Goal: Task Accomplishment & Management: Manage account settings

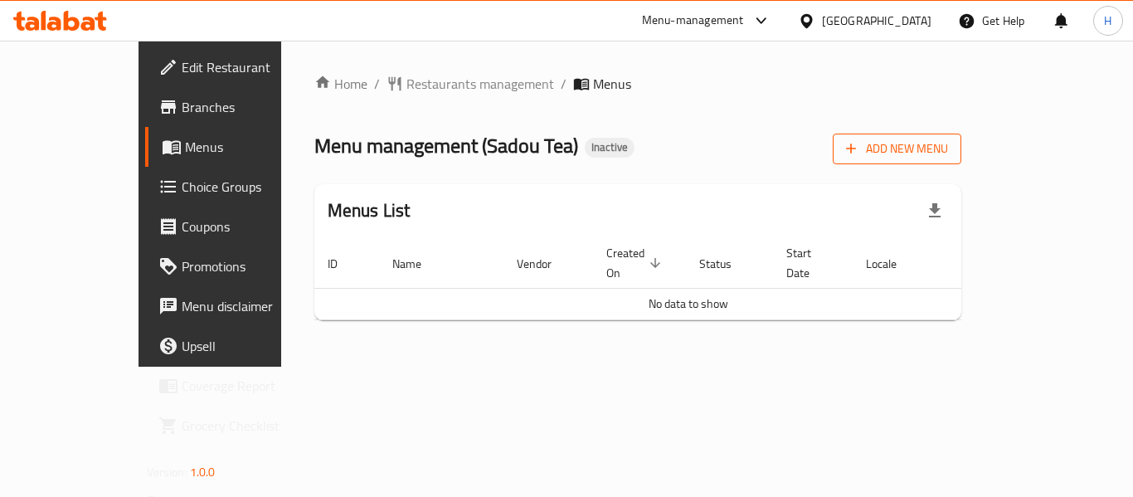
click at [948, 138] on span "Add New Menu" at bounding box center [897, 148] width 102 height 21
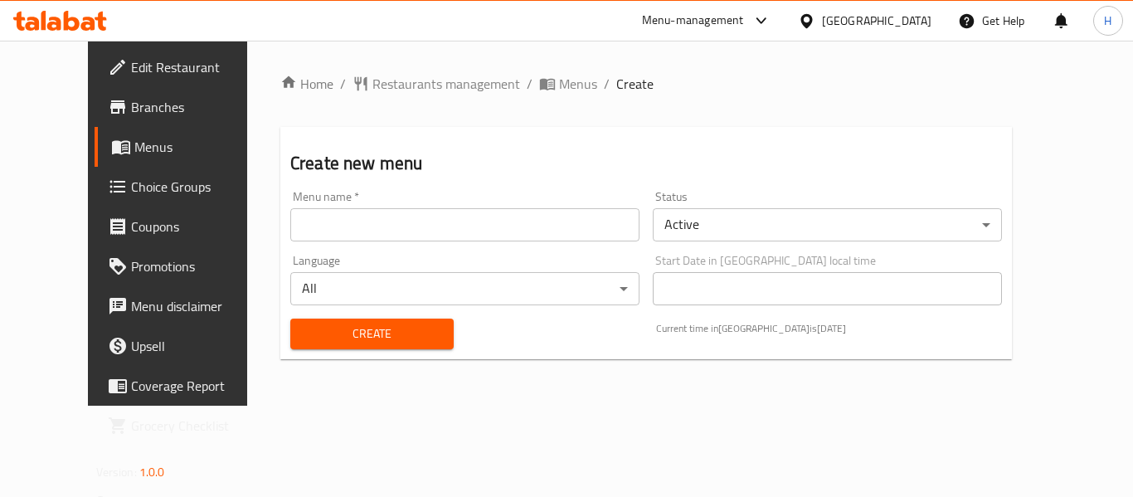
drag, startPoint x: 504, startPoint y: 232, endPoint x: 492, endPoint y: 233, distance: 12.5
click at [503, 232] on input "text" at bounding box center [464, 224] width 349 height 33
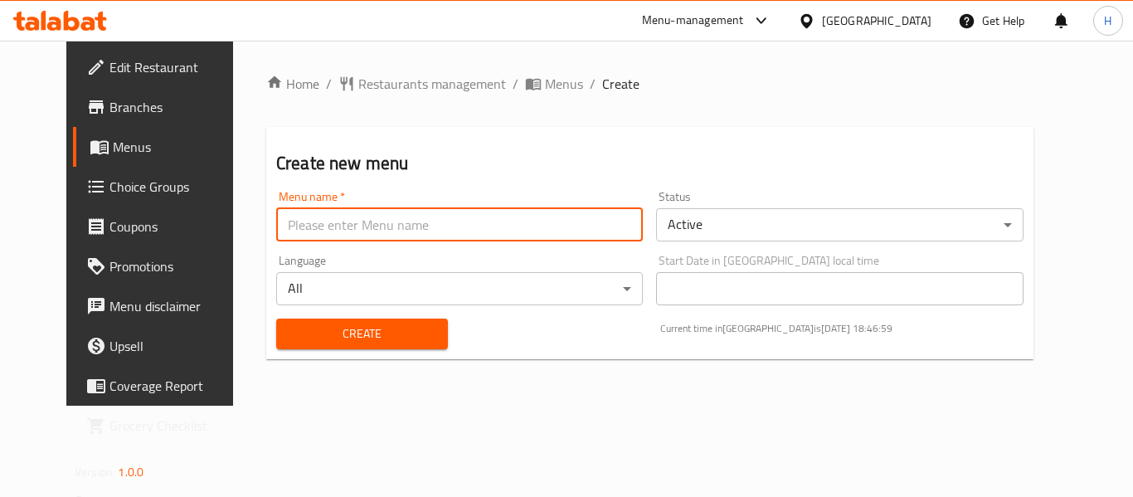
type input "New Menu"
click at [307, 353] on div "Create" at bounding box center [362, 333] width 192 height 51
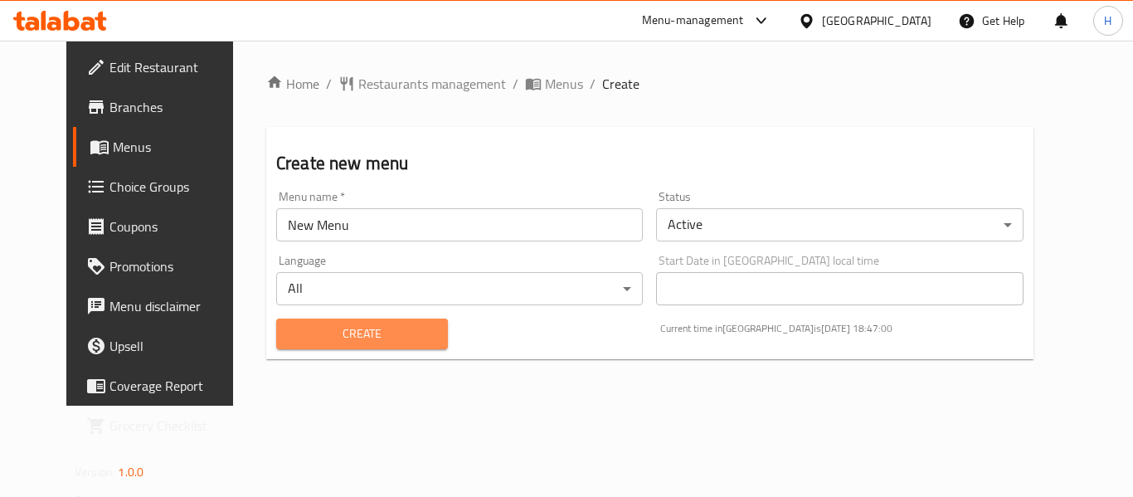
click at [309, 339] on span "Create" at bounding box center [361, 333] width 145 height 21
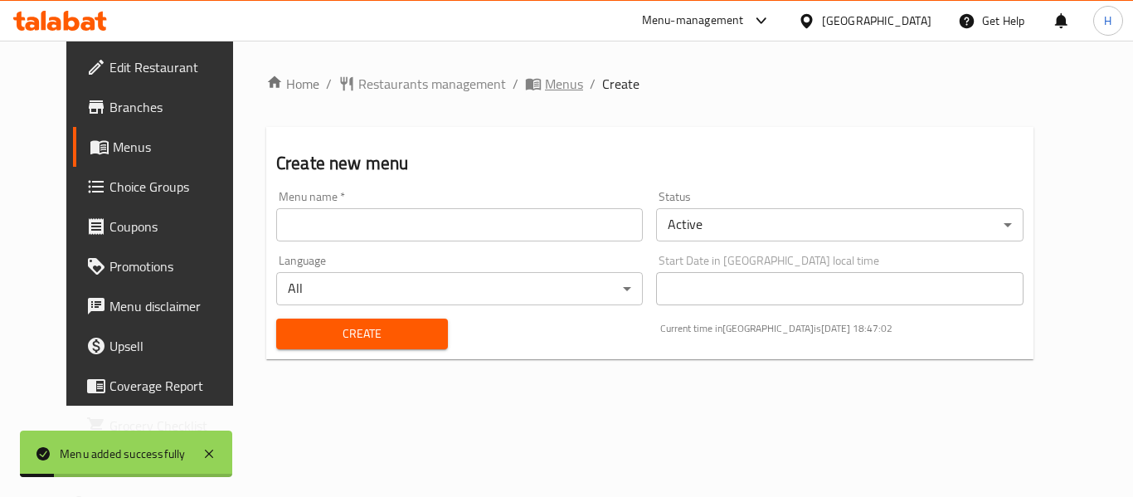
click at [545, 82] on span "Menus" at bounding box center [564, 84] width 38 height 20
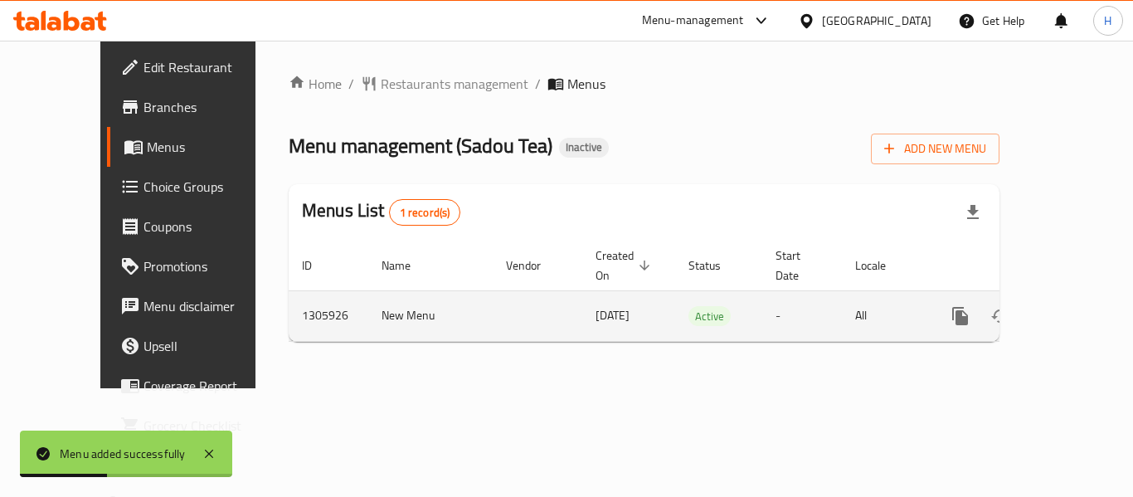
click at [1075, 306] on icon "enhanced table" at bounding box center [1080, 316] width 20 height 20
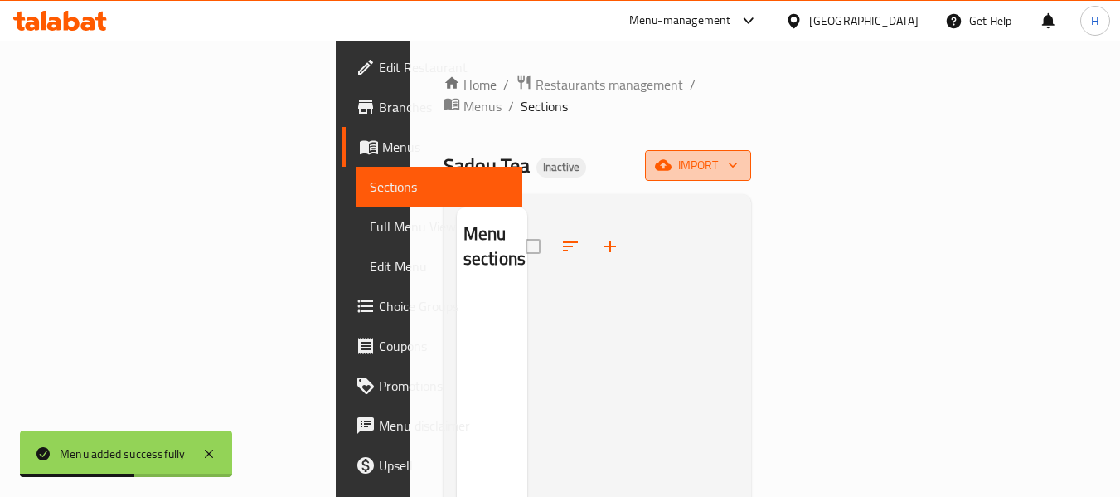
click at [672, 160] on icon "button" at bounding box center [663, 165] width 17 height 11
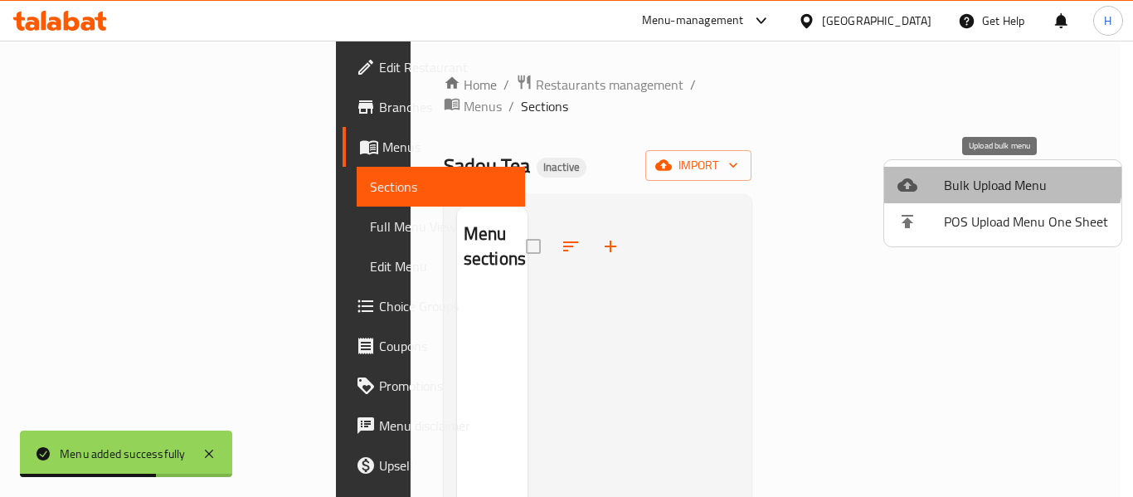
click at [971, 169] on li "Bulk Upload Menu" at bounding box center [1002, 185] width 237 height 36
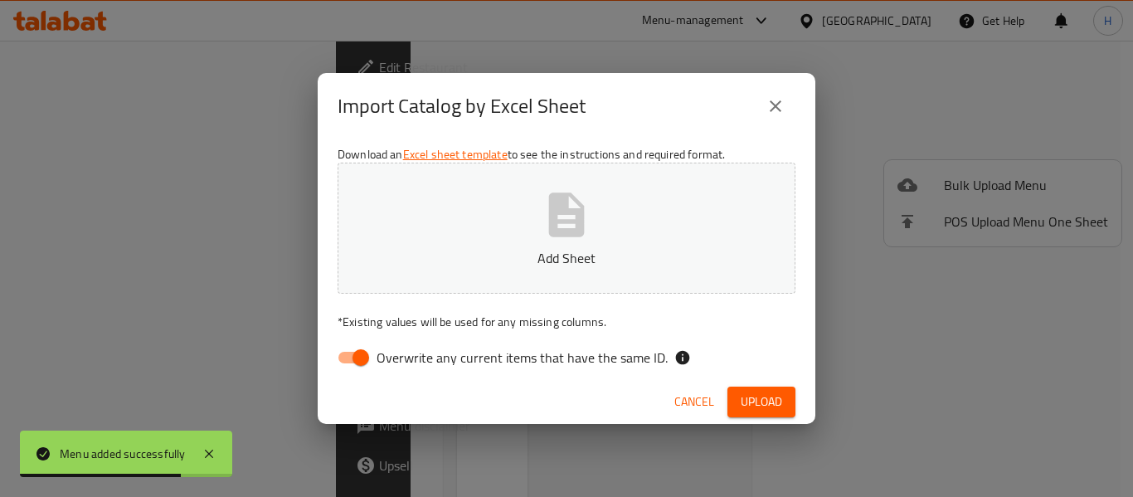
click at [342, 357] on input "Overwrite any current items that have the same ID." at bounding box center [360, 358] width 95 height 32
checkbox input "false"
click at [560, 249] on p "Add Sheet" at bounding box center [566, 258] width 406 height 20
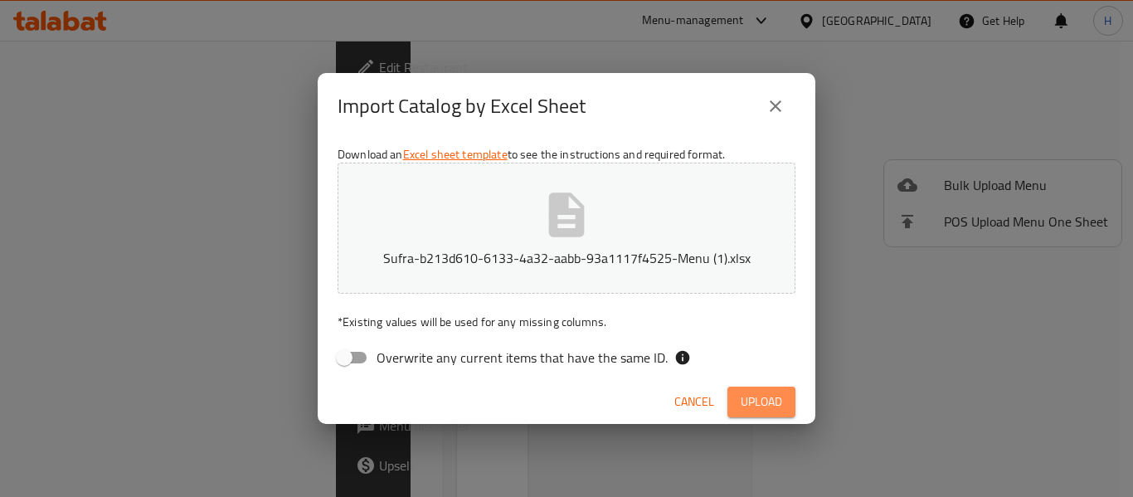
click at [764, 400] on span "Upload" at bounding box center [760, 401] width 41 height 21
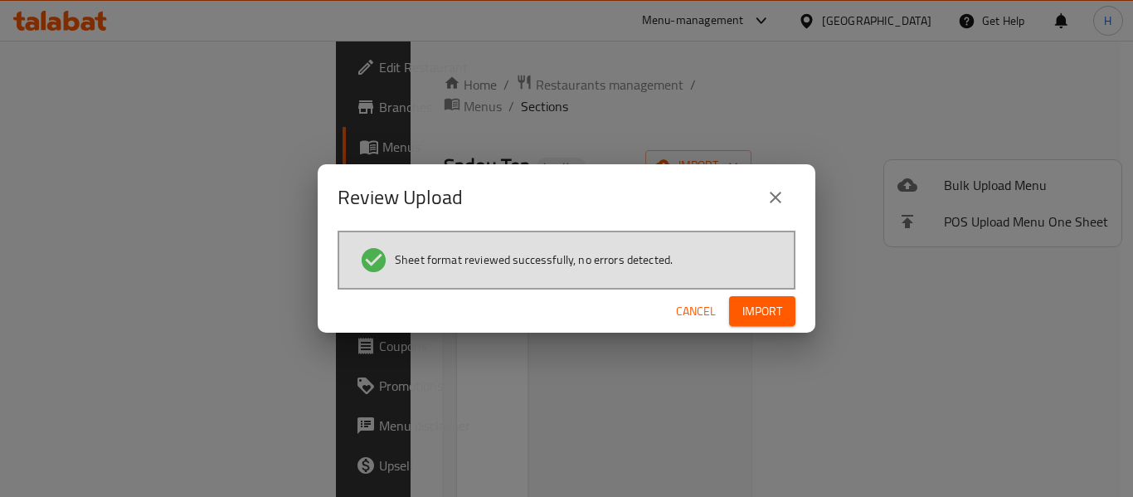
click at [758, 304] on span "Import" at bounding box center [762, 311] width 40 height 21
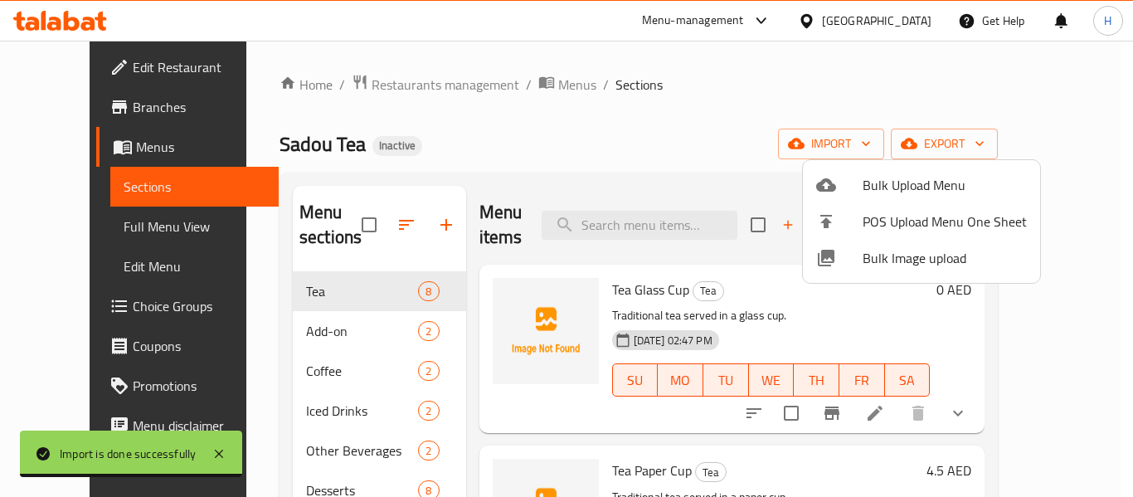
click at [67, 221] on div at bounding box center [566, 248] width 1133 height 497
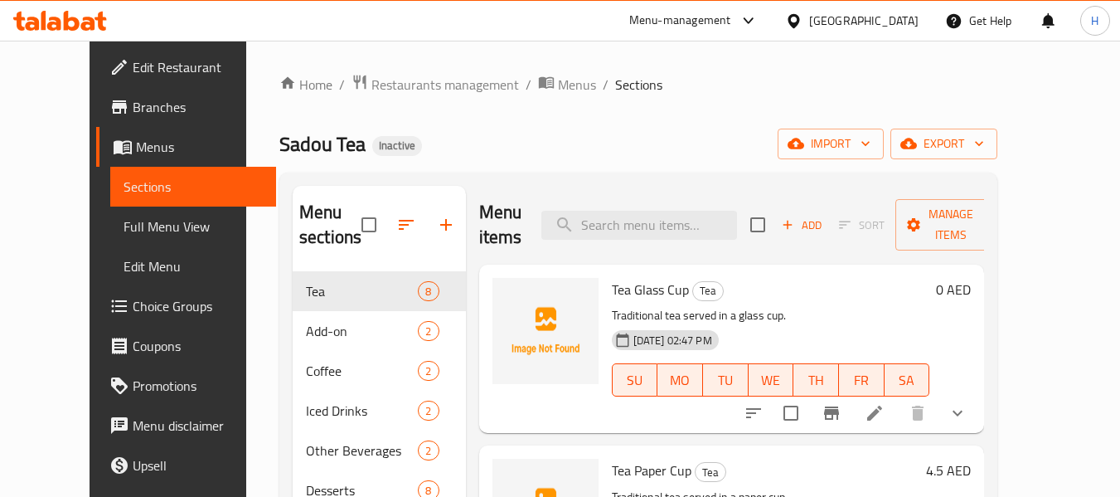
click at [124, 222] on span "Full Menu View" at bounding box center [194, 226] width 140 height 20
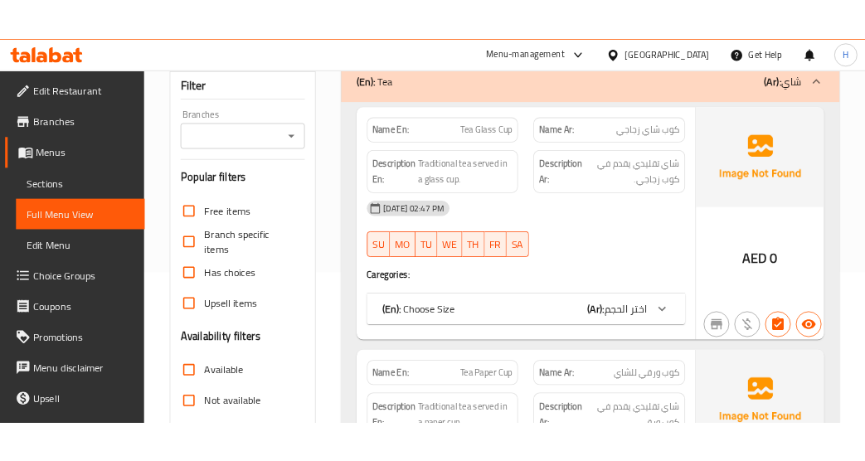
scroll to position [221, 0]
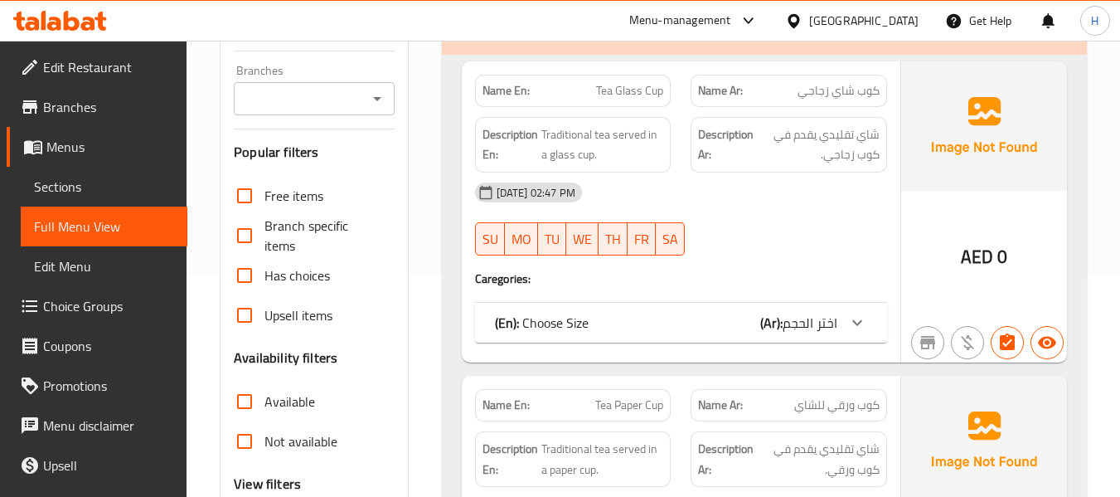
click at [818, 314] on span "اختر الحجم" at bounding box center [810, 322] width 55 height 25
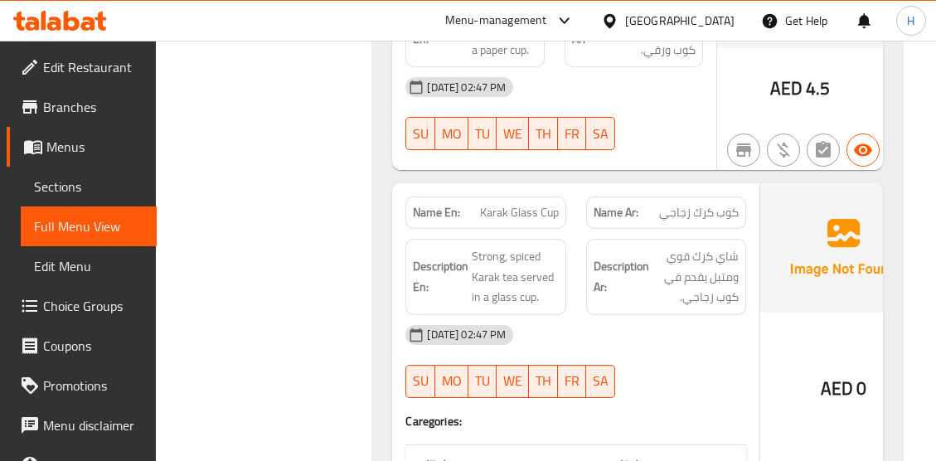
scroll to position [1105, 0]
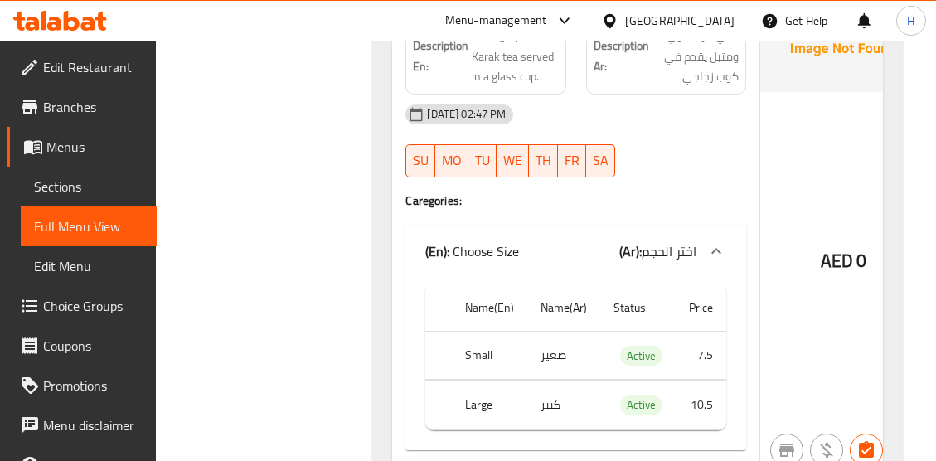
scroll to position [885, 0]
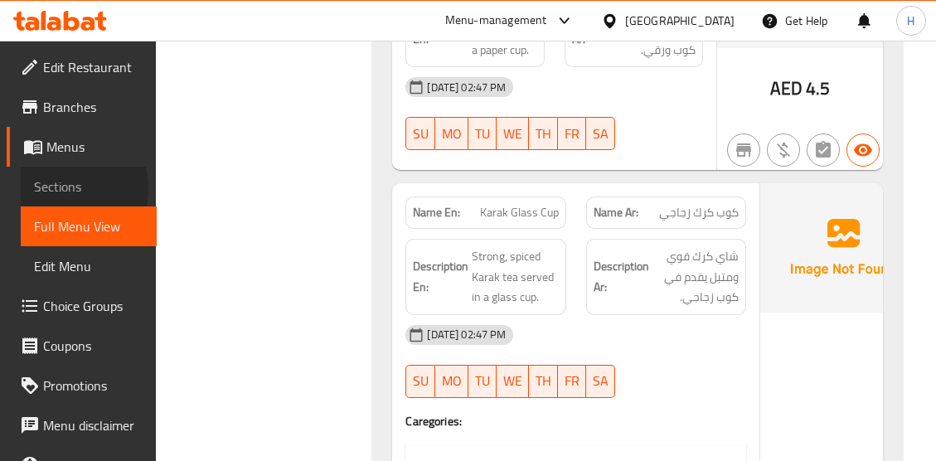
click at [70, 188] on span "Sections" at bounding box center [88, 187] width 109 height 20
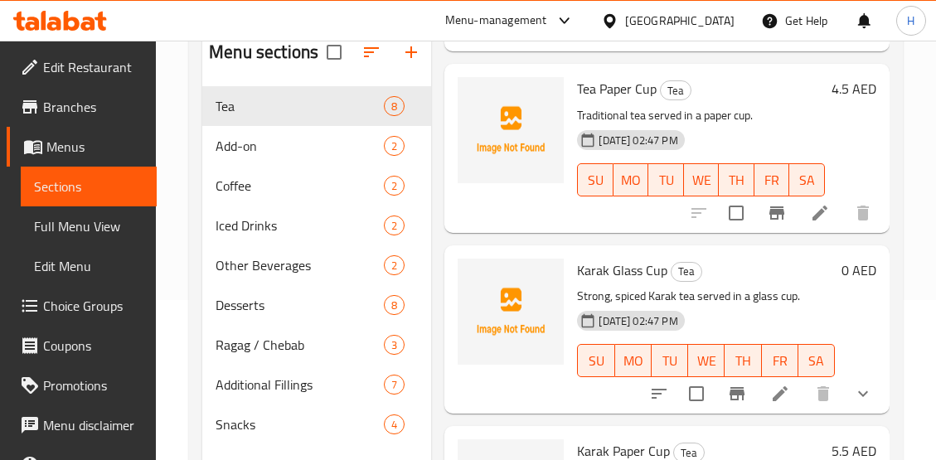
scroll to position [221, 0]
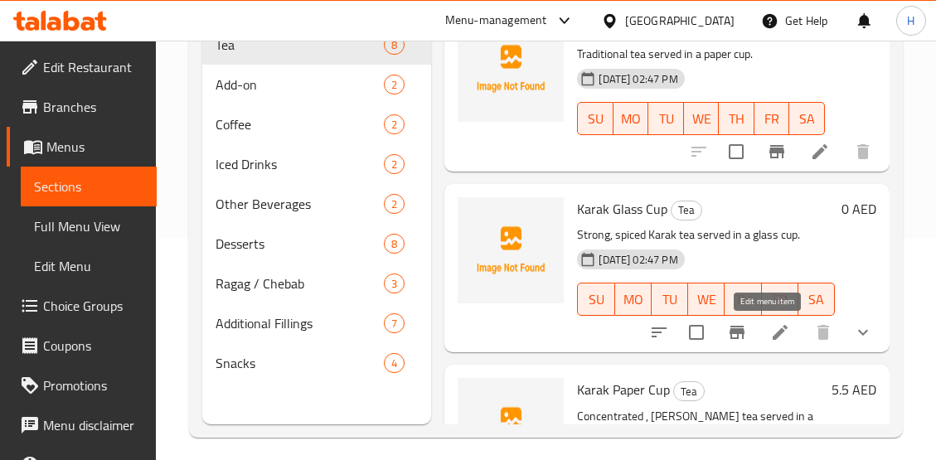
click at [773, 339] on icon at bounding box center [780, 333] width 20 height 20
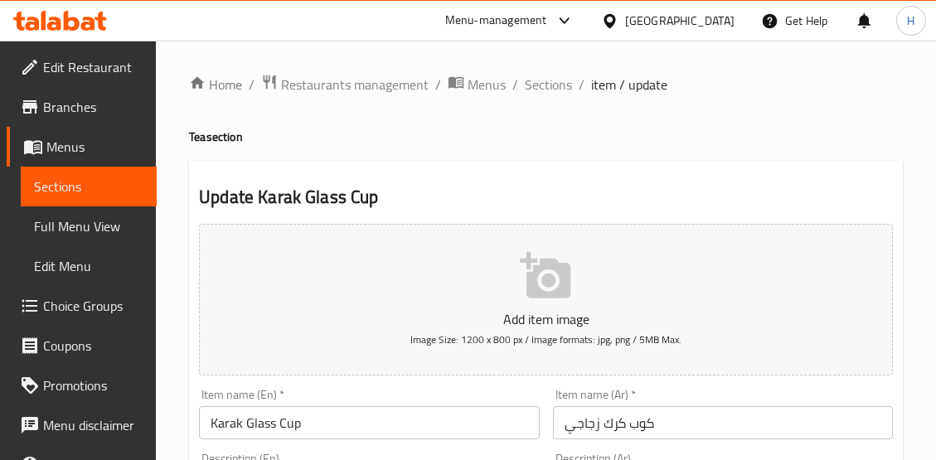
scroll to position [221, 0]
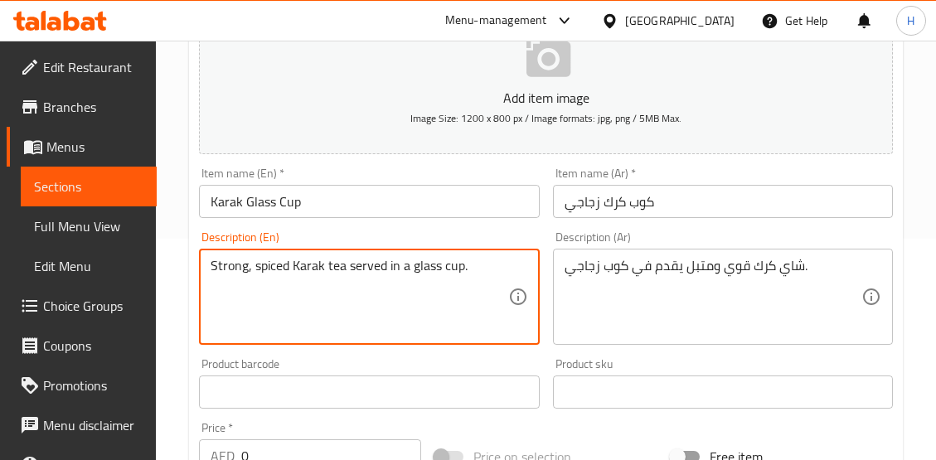
click at [234, 269] on textarea "Strong, spiced Karak tea served in a glass cup." at bounding box center [359, 297] width 297 height 79
paste textarea "concentrated"
type textarea "concentrated, [PERSON_NAME] tea served in a glass cup."
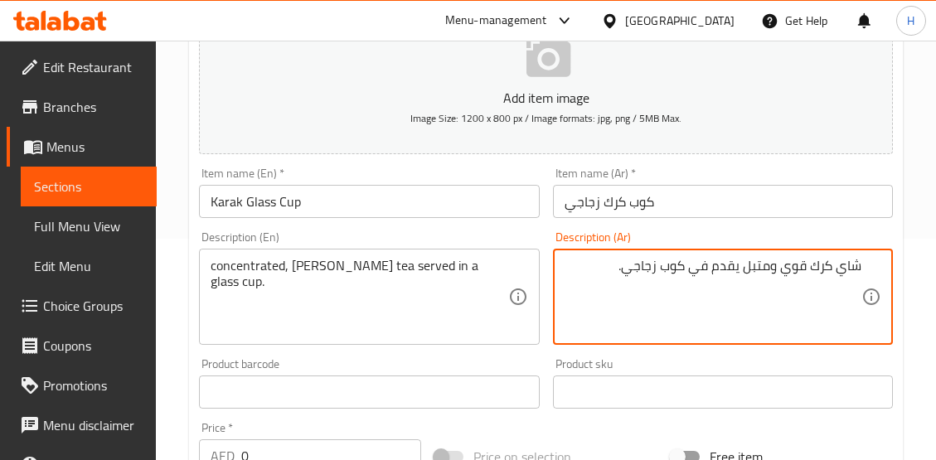
click at [793, 270] on textarea "شاي كرك قوي ومتبل يقدم في كوب زجاجي." at bounding box center [713, 297] width 297 height 79
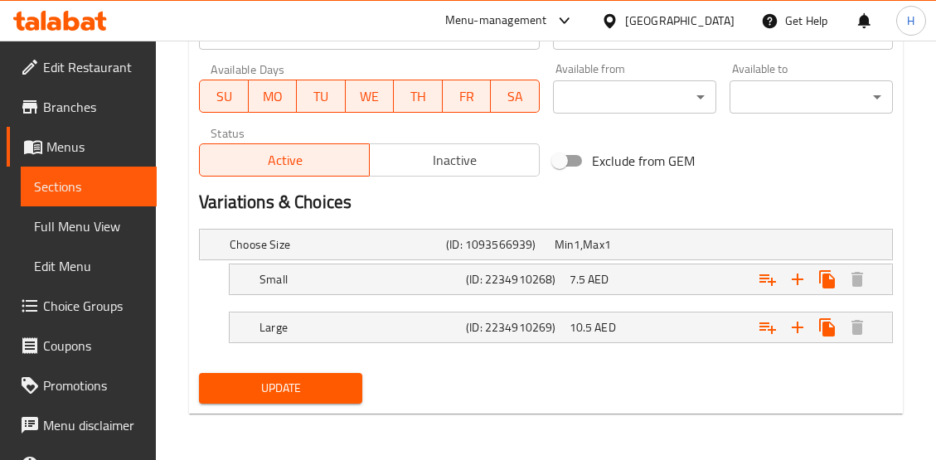
type textarea "شاي كرك مركز ومتبل يقدم في كوب زجاجي."
click at [306, 390] on span "Update" at bounding box center [280, 388] width 137 height 21
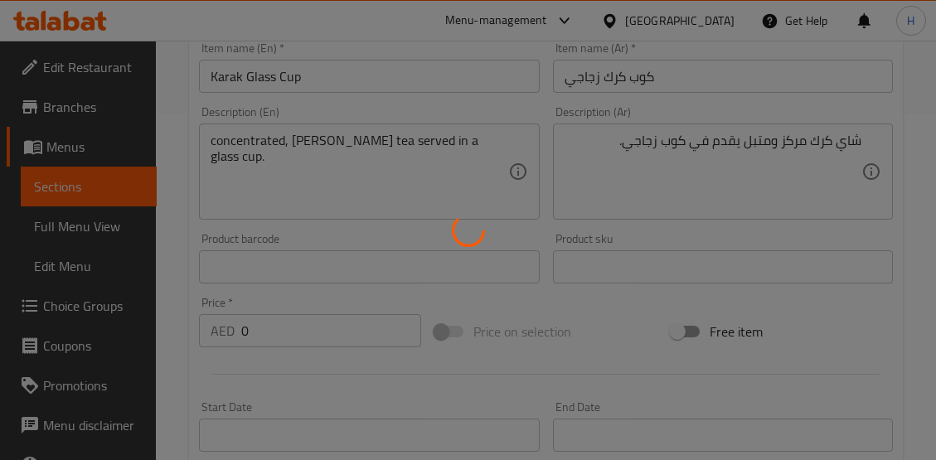
scroll to position [0, 0]
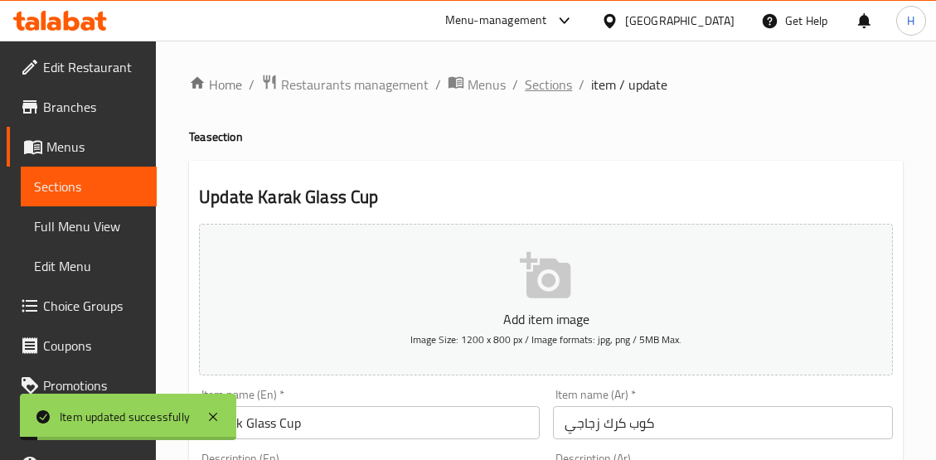
click at [560, 85] on span "Sections" at bounding box center [548, 85] width 47 height 20
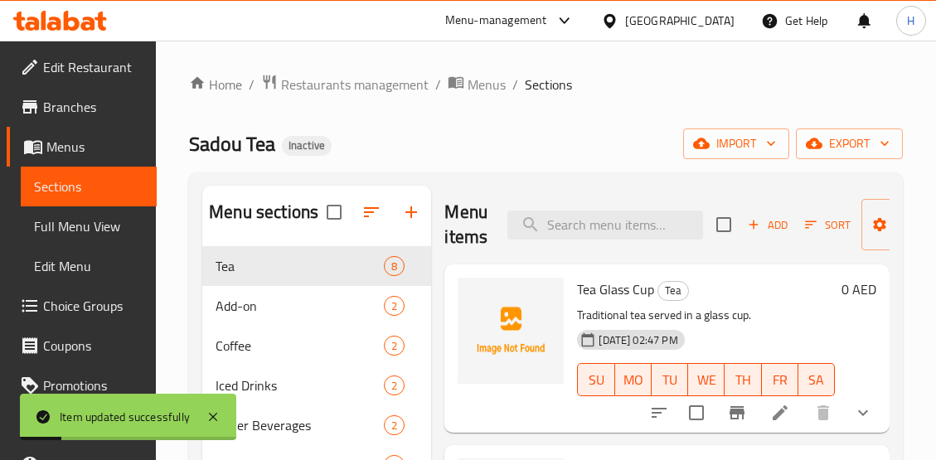
click at [97, 234] on span "Full Menu View" at bounding box center [88, 226] width 109 height 20
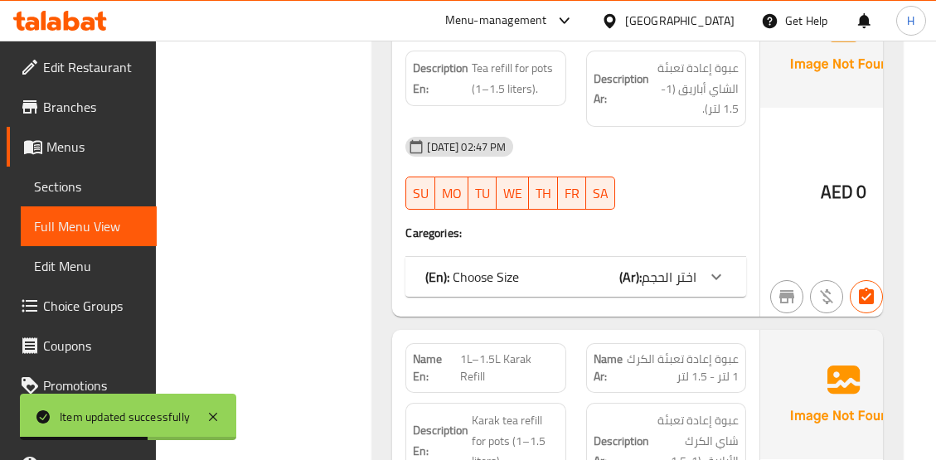
scroll to position [2432, 0]
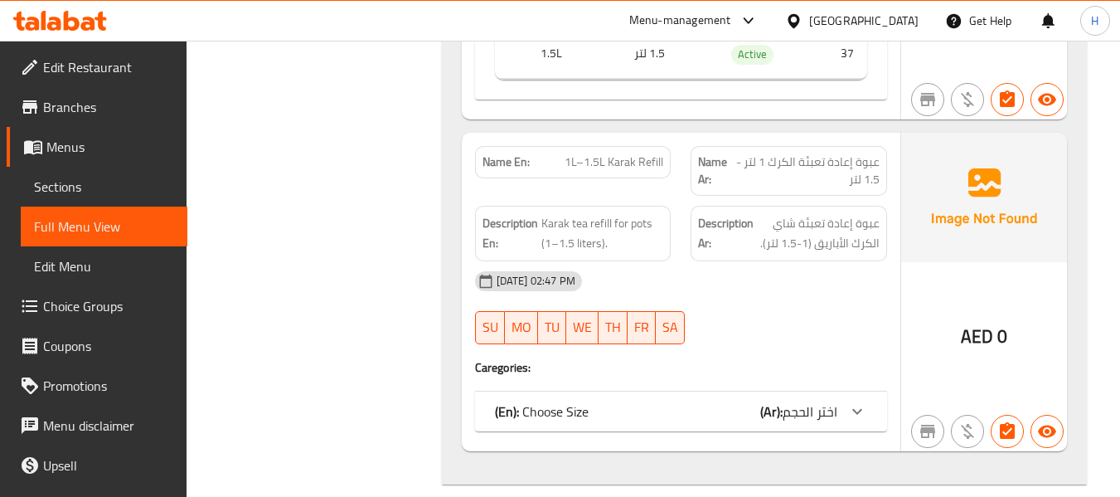
click at [827, 387] on div "Name En: 1L–1.5L Karak Refill Name Ar: عبوة إعادة تعبئة الكرك 1 لتر - 1.5 لتر D…" at bounding box center [681, 292] width 439 height 318
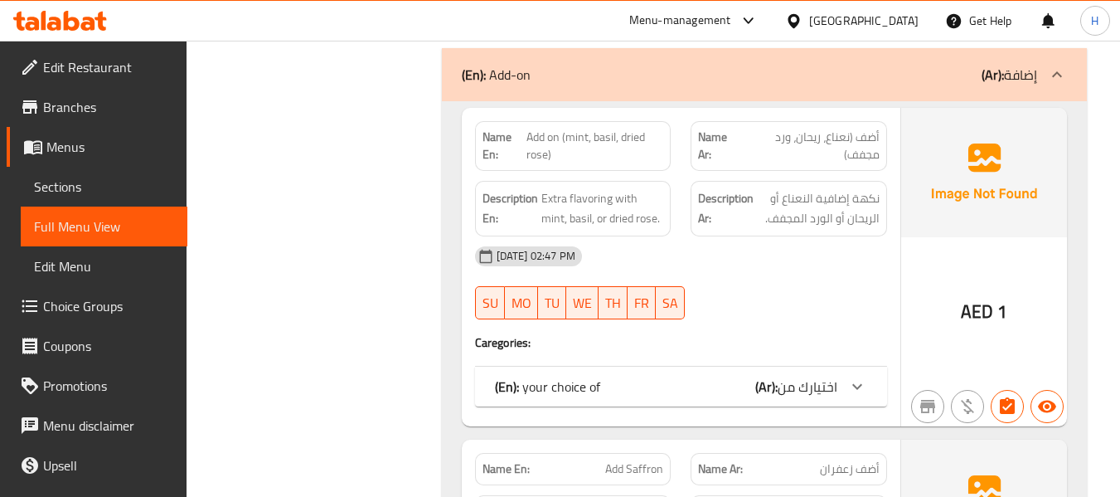
scroll to position [3095, 0]
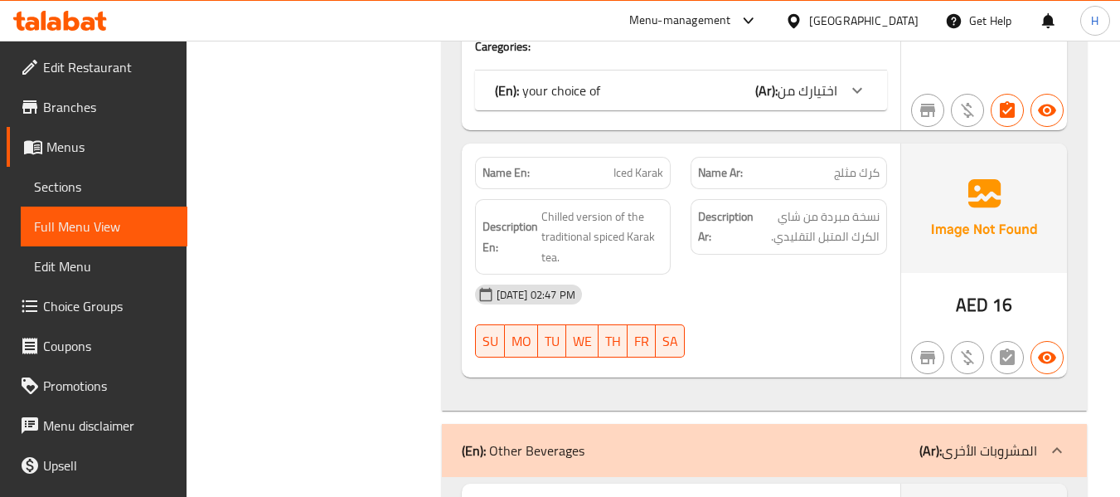
scroll to position [4864, 0]
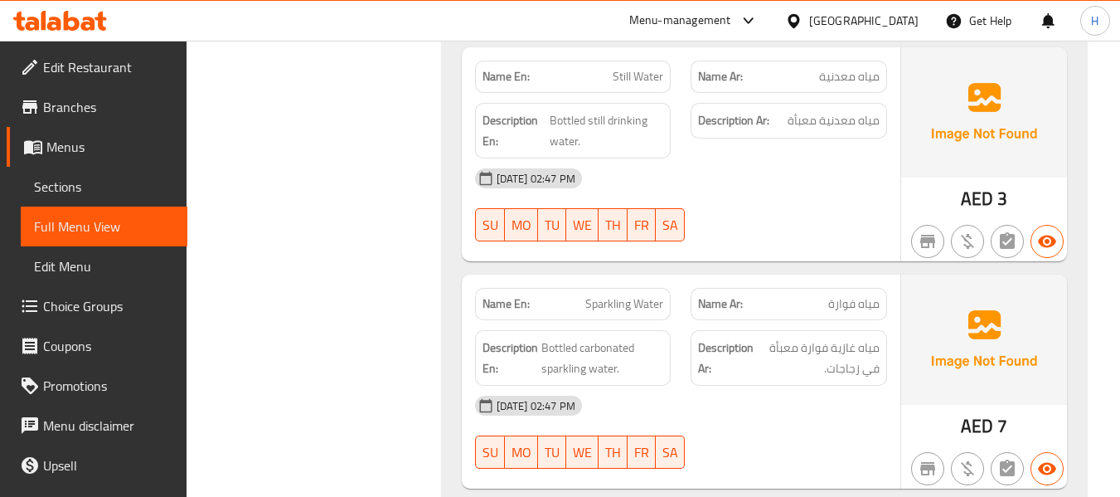
scroll to position [5306, 0]
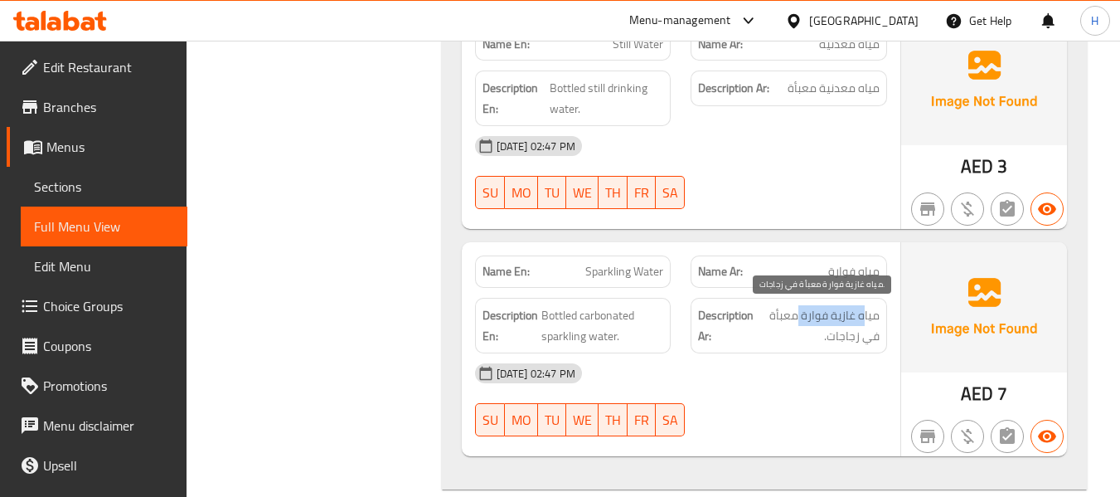
drag, startPoint x: 863, startPoint y: 323, endPoint x: 778, endPoint y: 334, distance: 86.2
click at [796, 323] on span "مياه غازية فوارة معبأة في زجاجات." at bounding box center [818, 325] width 123 height 41
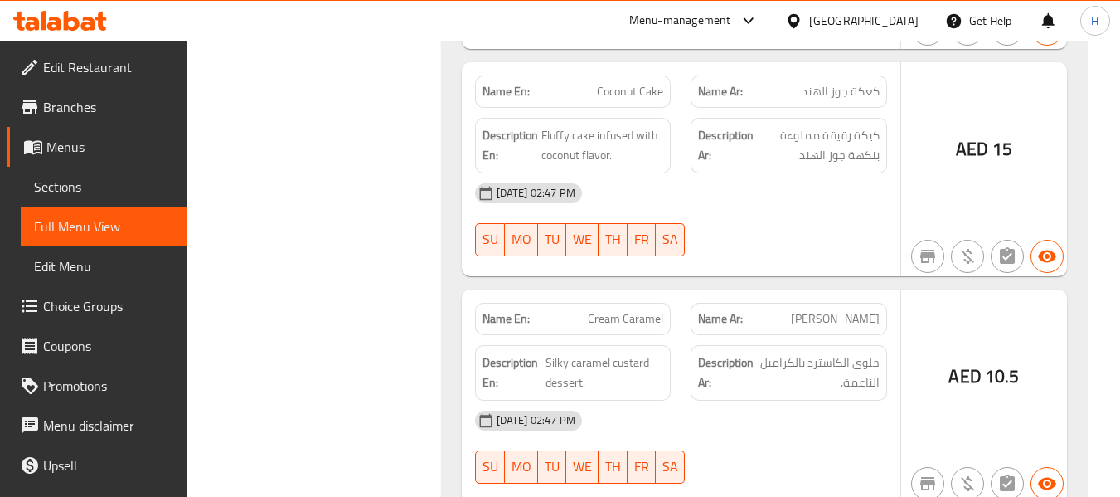
scroll to position [7075, 0]
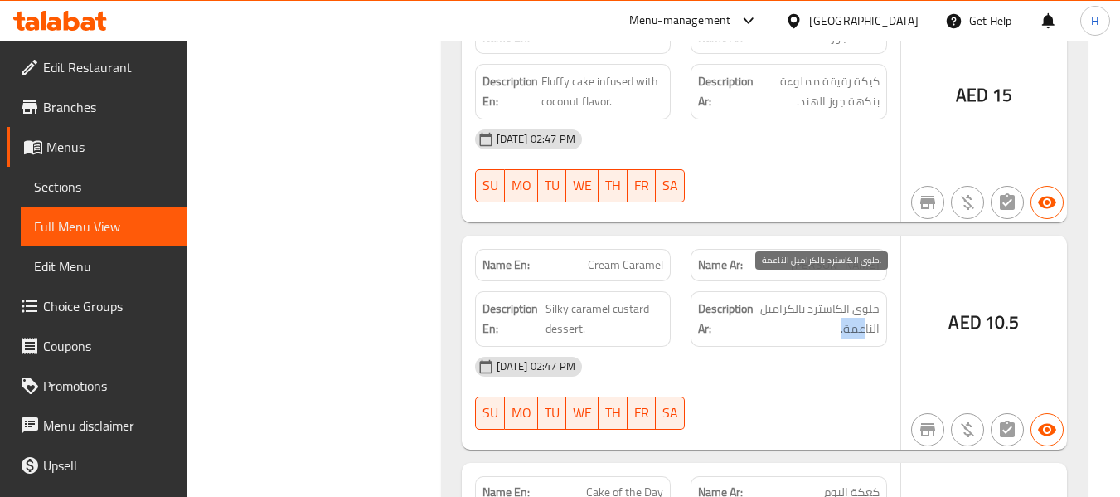
drag, startPoint x: 830, startPoint y: 310, endPoint x: 866, endPoint y: 311, distance: 36.5
click at [865, 312] on span "حلوى الكاسترد بالكراميل الناعمة." at bounding box center [818, 318] width 123 height 41
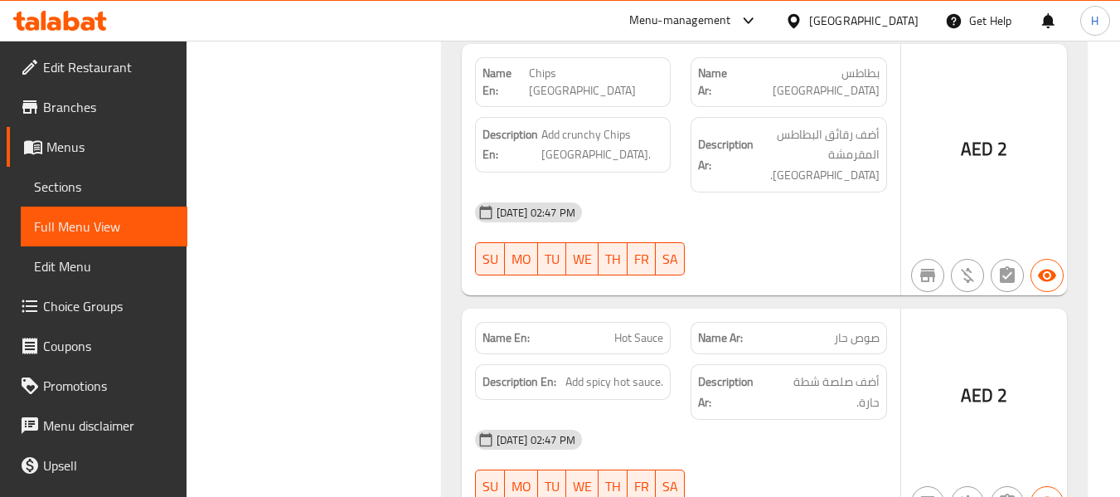
scroll to position [9065, 0]
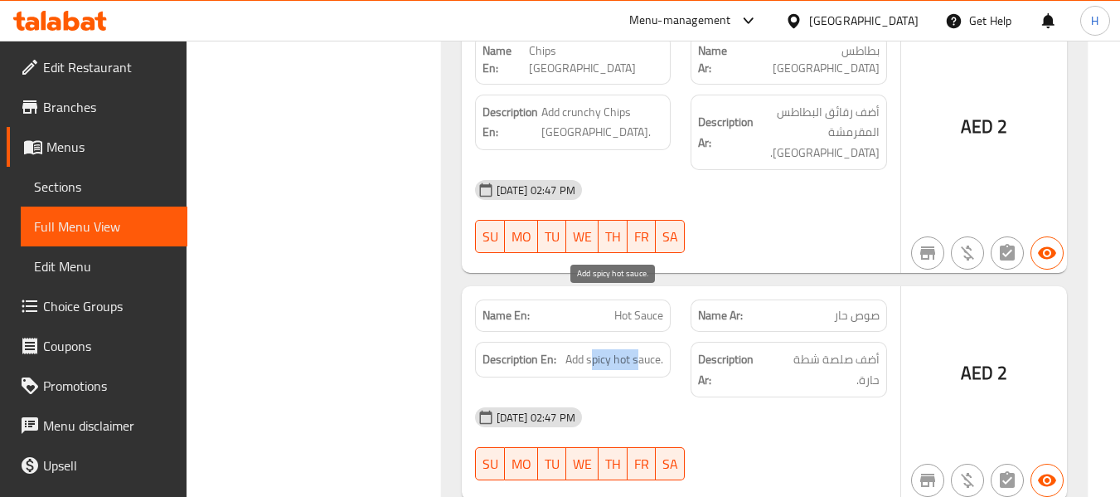
drag, startPoint x: 599, startPoint y: 303, endPoint x: 660, endPoint y: 314, distance: 62.3
click at [640, 349] on span "Add spicy hot sauce." at bounding box center [614, 359] width 98 height 21
click at [600, 349] on span "Add spicy hot sauce." at bounding box center [614, 359] width 98 height 21
drag, startPoint x: 585, startPoint y: 308, endPoint x: 667, endPoint y: 305, distance: 81.3
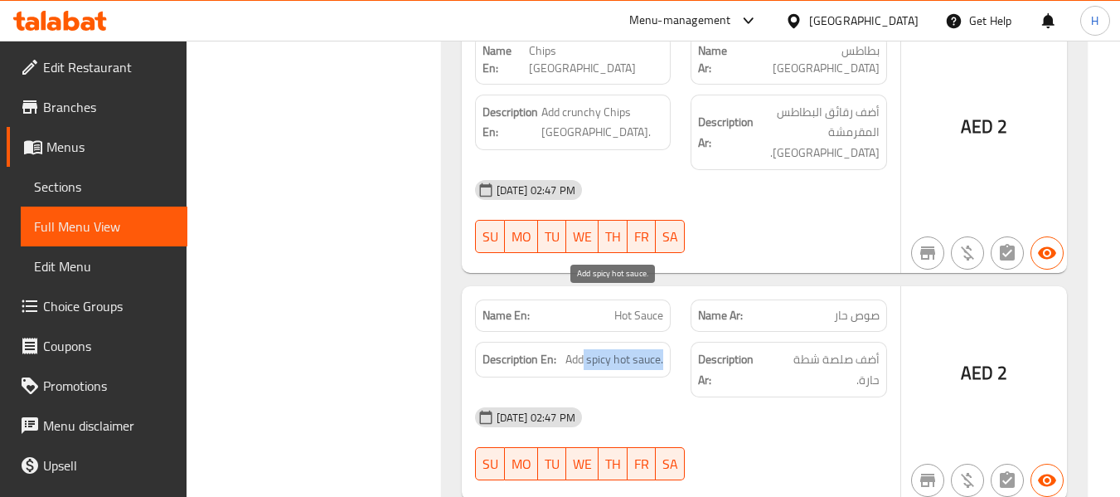
click at [637, 349] on span "Add spicy hot sauce." at bounding box center [614, 359] width 98 height 21
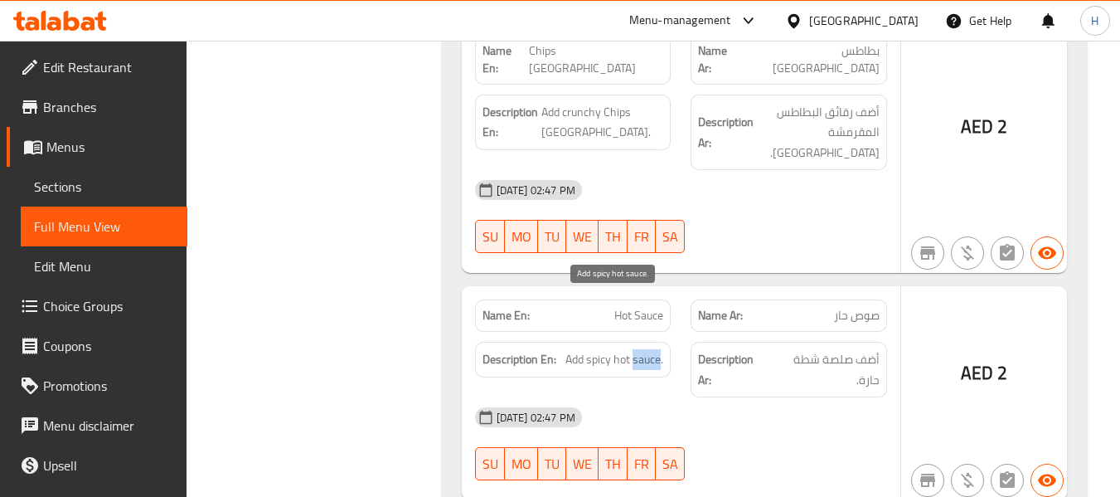
click at [636, 349] on span "Add spicy hot sauce." at bounding box center [614, 359] width 98 height 21
click at [625, 316] on div at bounding box center [625, 316] width 0 height 0
click at [76, 177] on span "Sections" at bounding box center [104, 187] width 140 height 20
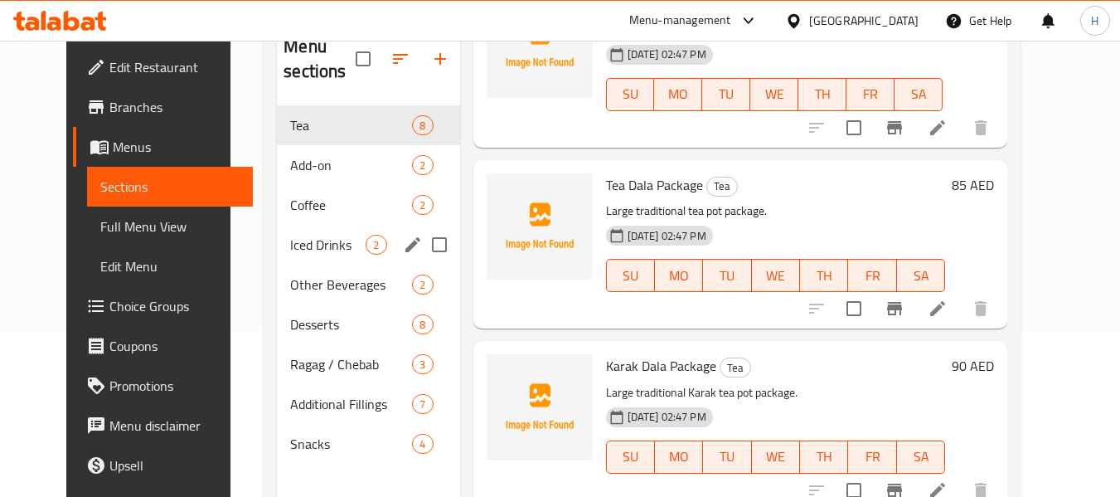
scroll to position [232, 0]
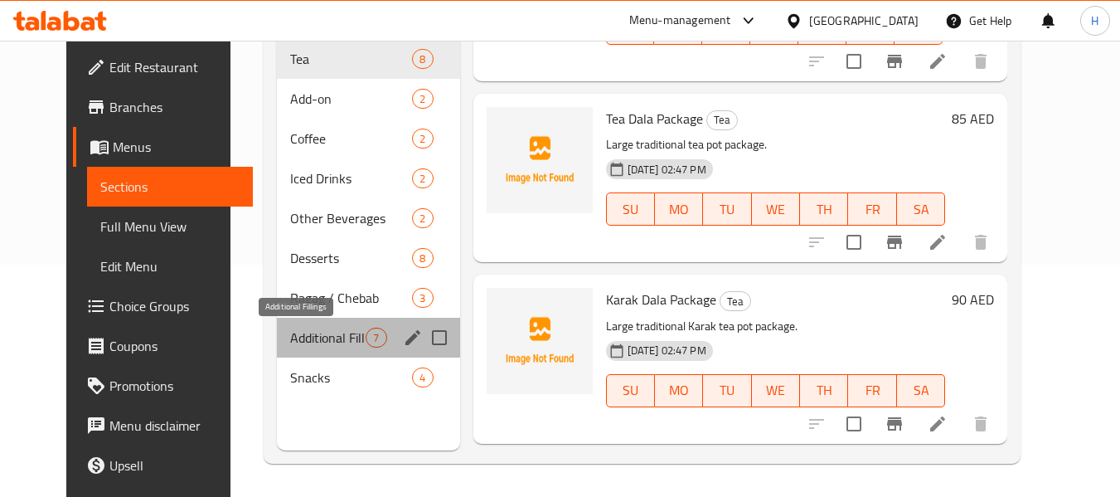
click at [298, 345] on span "Additional Fillings" at bounding box center [327, 338] width 75 height 20
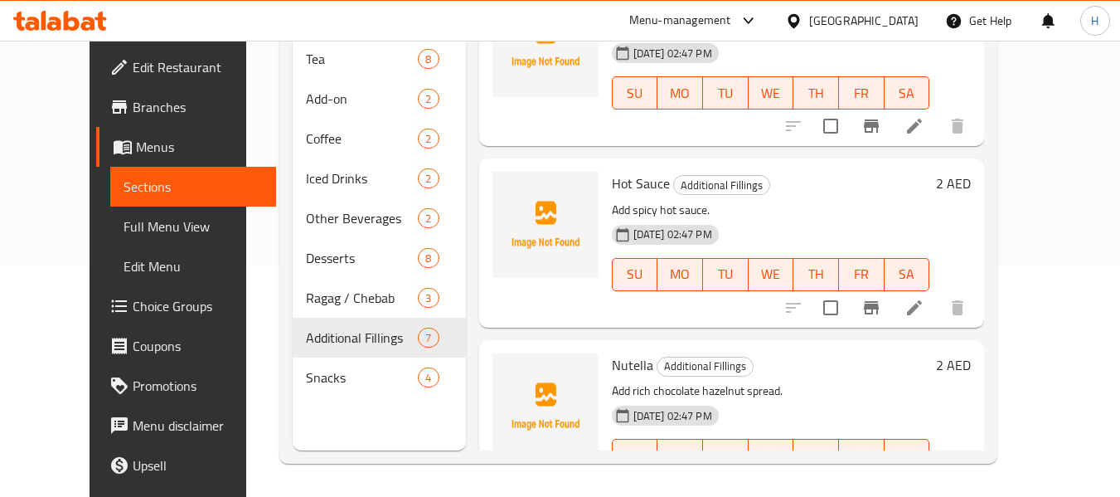
scroll to position [442, 0]
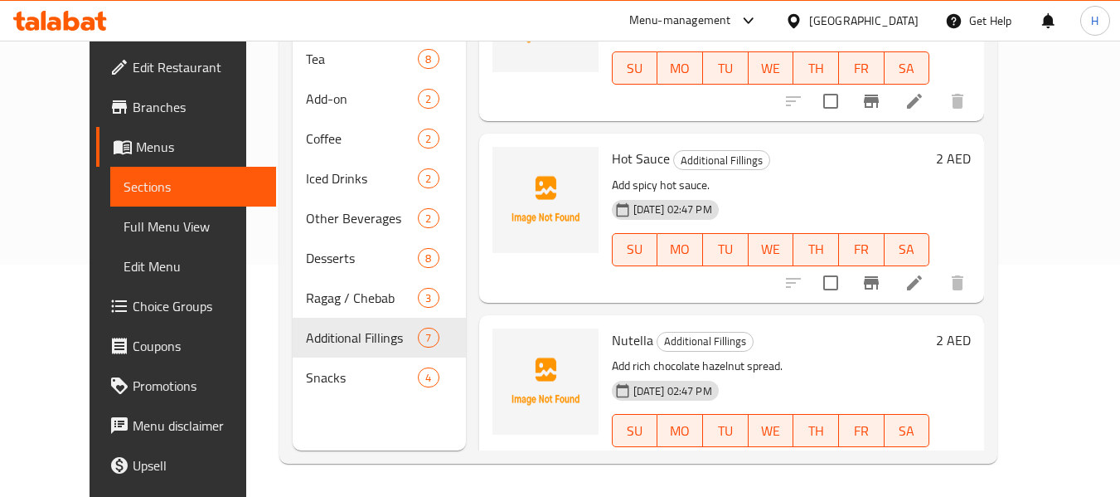
click at [924, 281] on icon at bounding box center [915, 283] width 20 height 20
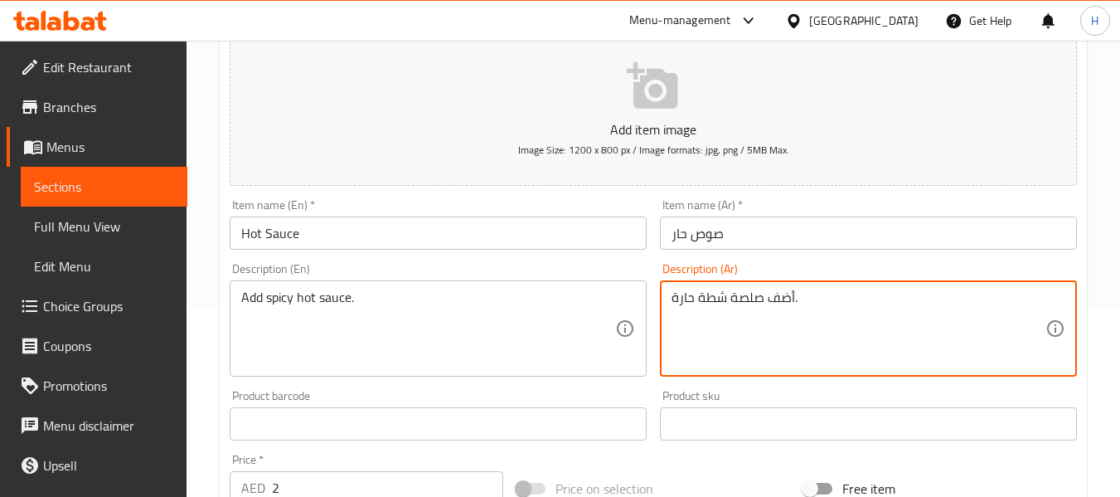
scroll to position [221, 0]
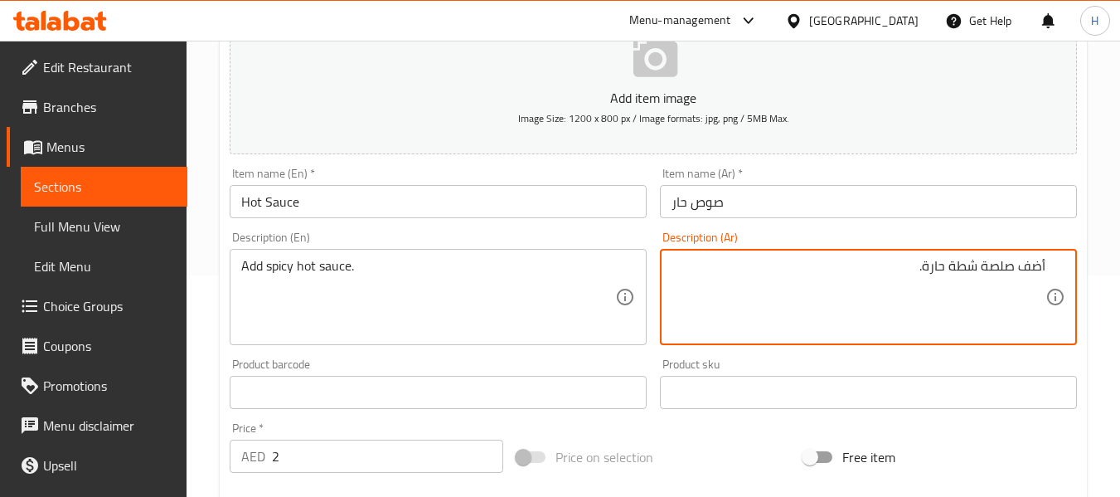
click at [322, 271] on textarea "Add spicy hot sauce." at bounding box center [428, 297] width 374 height 79
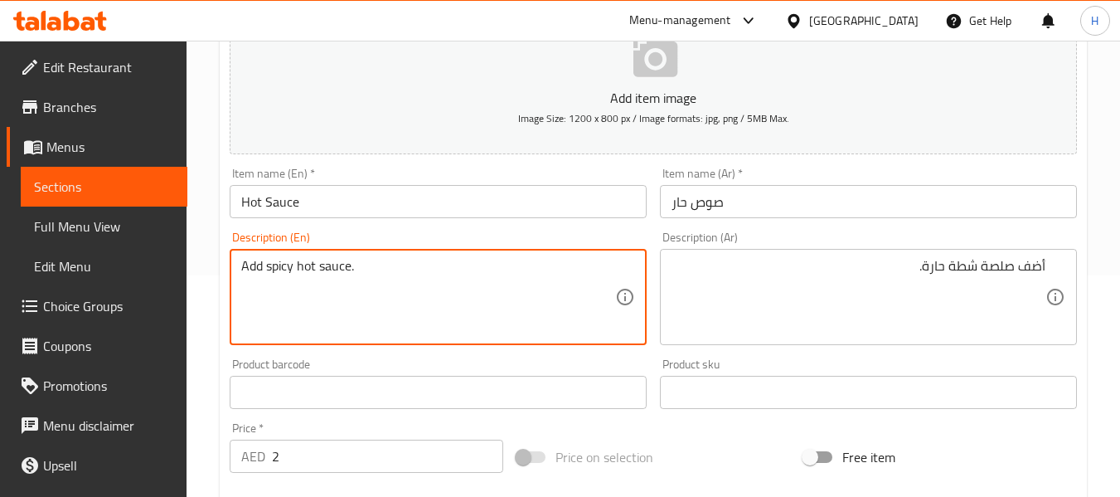
click at [322, 271] on textarea "Add spicy hot sauce." at bounding box center [428, 297] width 374 height 79
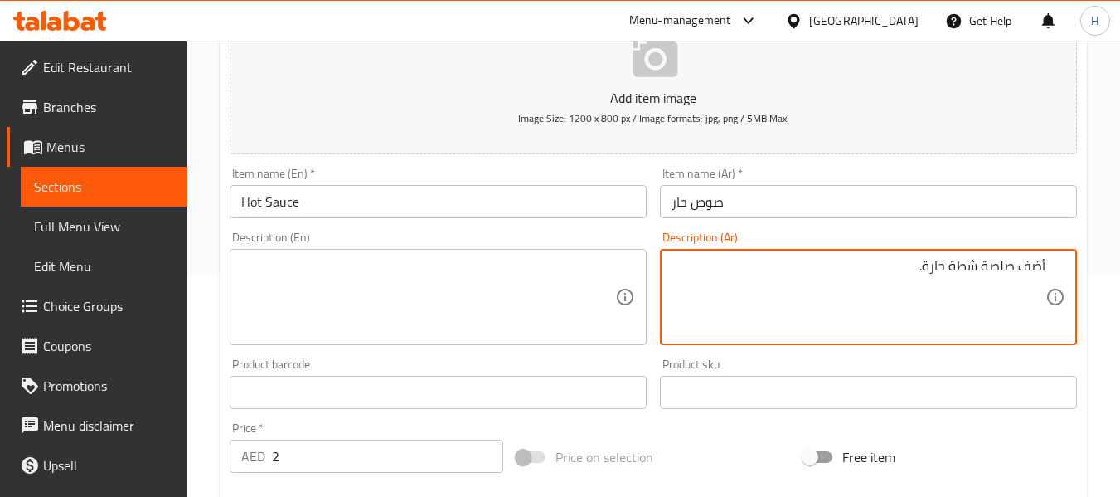
click at [1028, 265] on textarea "أضف صلصة شطة حارة." at bounding box center [859, 297] width 374 height 79
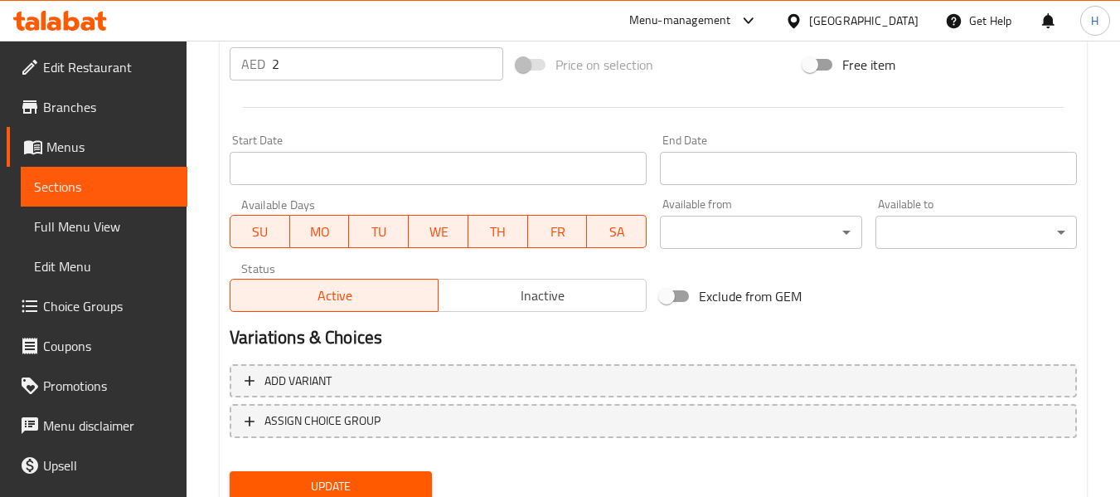
scroll to position [675, 0]
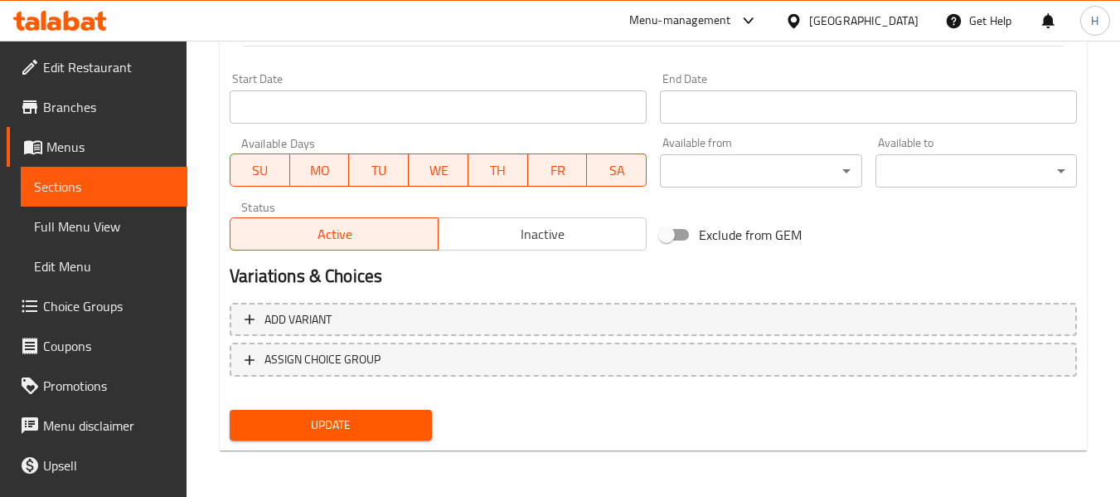
click at [371, 434] on span "Update" at bounding box center [330, 425] width 175 height 21
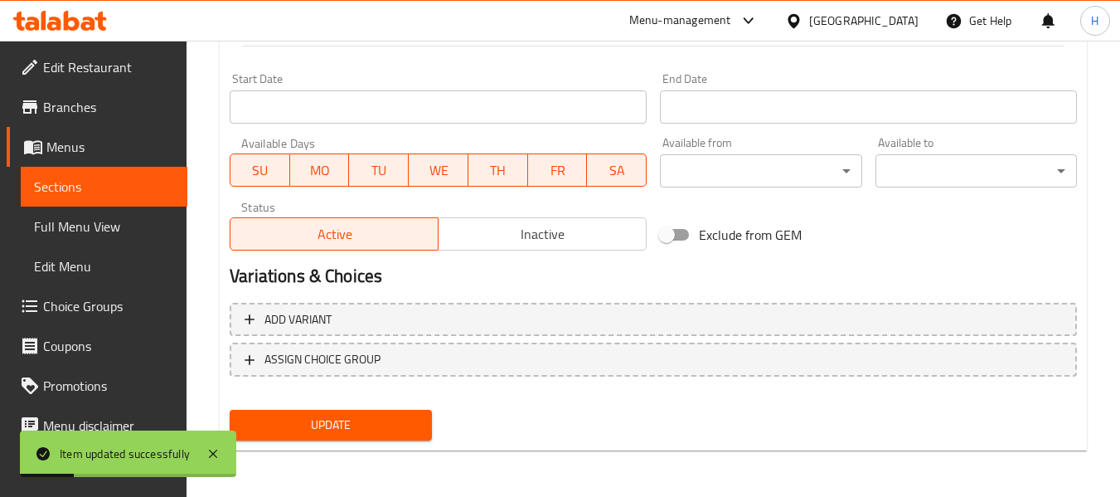
click at [95, 182] on span "Sections" at bounding box center [104, 187] width 140 height 20
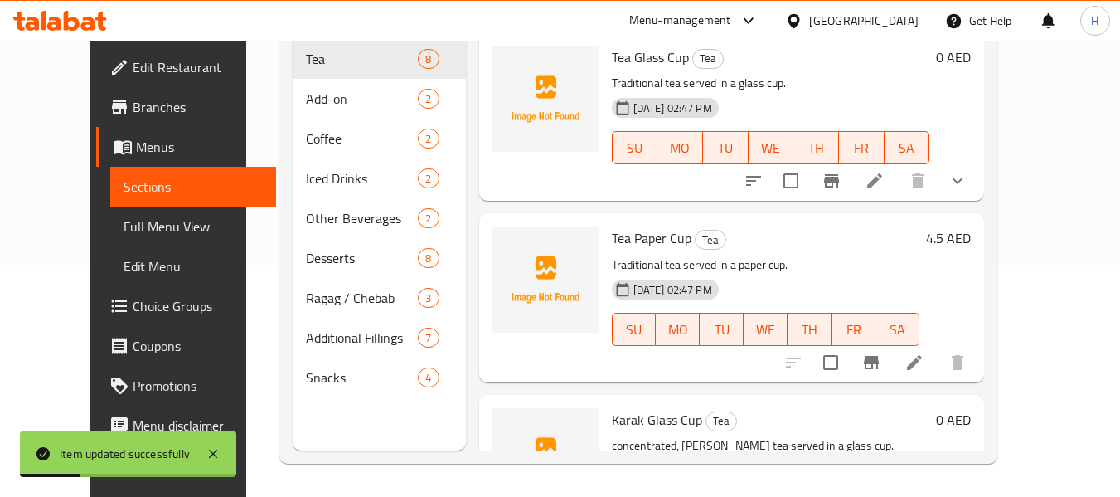
scroll to position [232, 0]
click at [124, 216] on span "Full Menu View" at bounding box center [194, 226] width 140 height 20
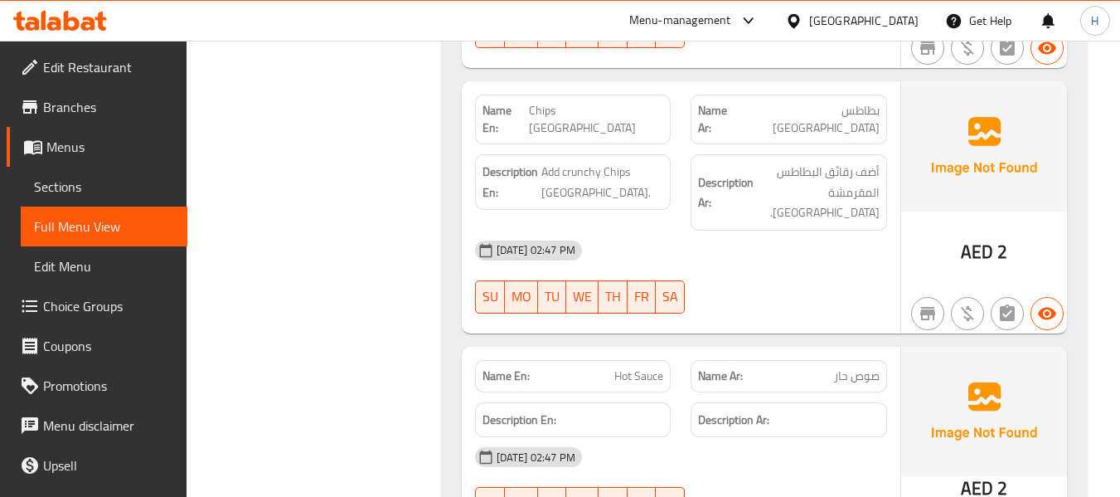
scroll to position [8183, 0]
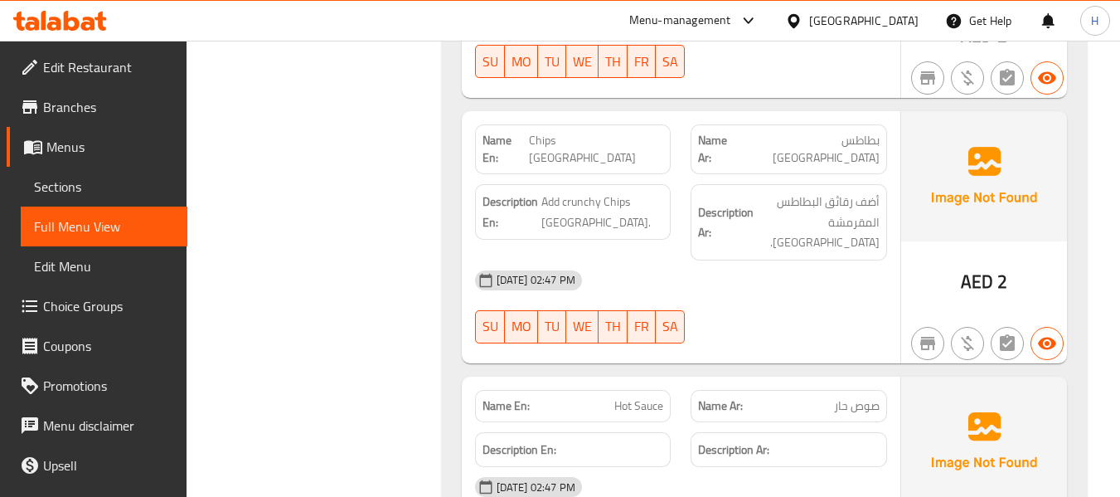
copy span "Hot Sauce"
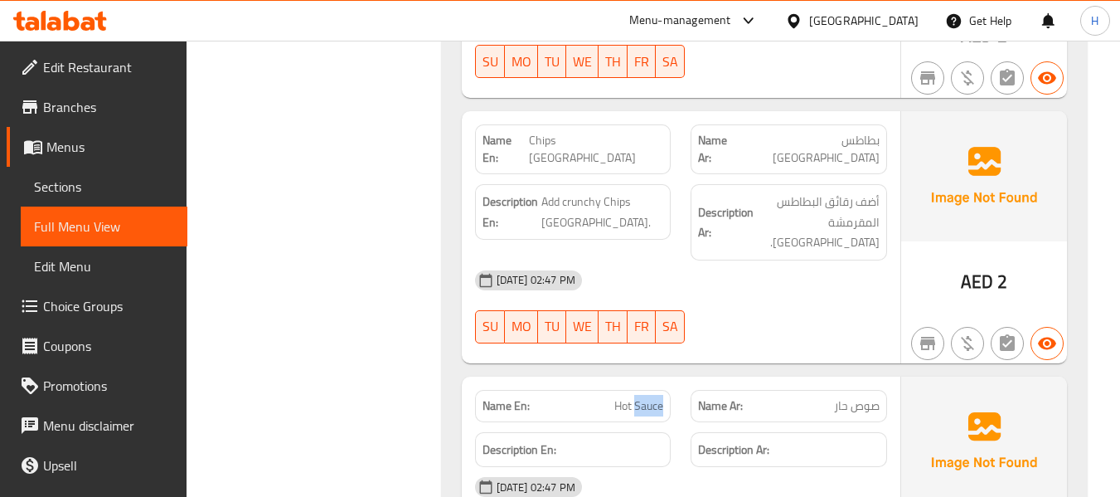
click at [102, 189] on span "Sections" at bounding box center [104, 187] width 140 height 20
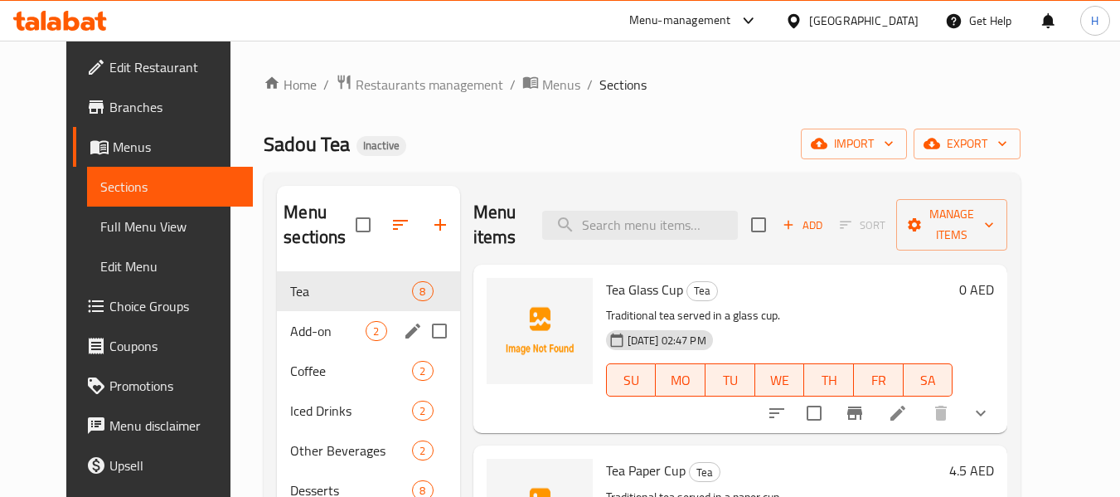
click at [290, 325] on span "Add-on" at bounding box center [327, 331] width 75 height 20
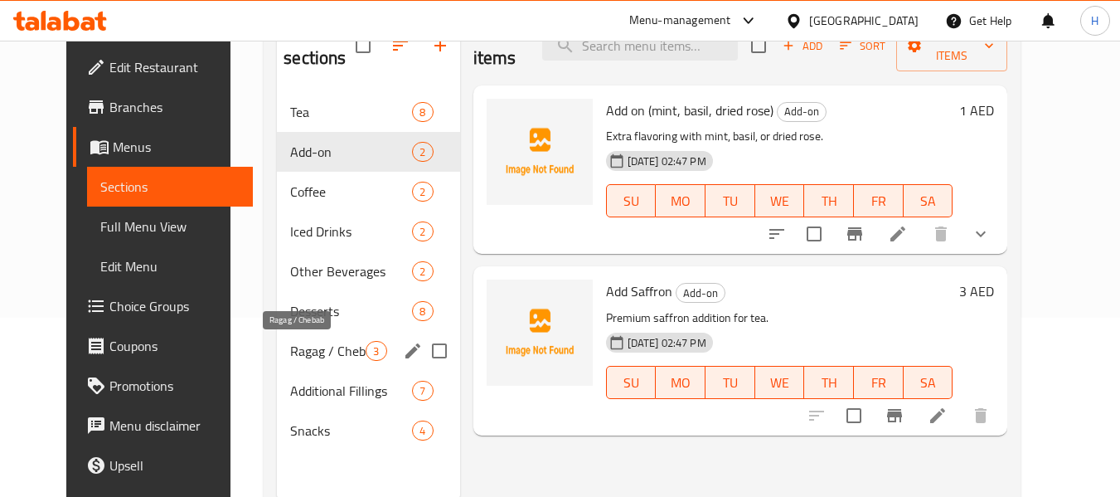
scroll to position [232, 0]
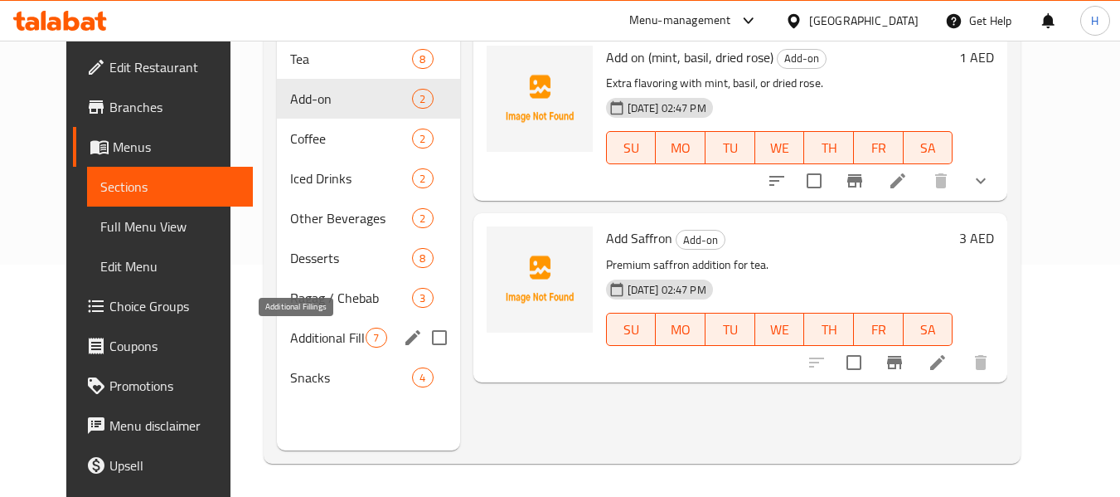
click at [306, 330] on span "Additional Fillings" at bounding box center [327, 338] width 75 height 20
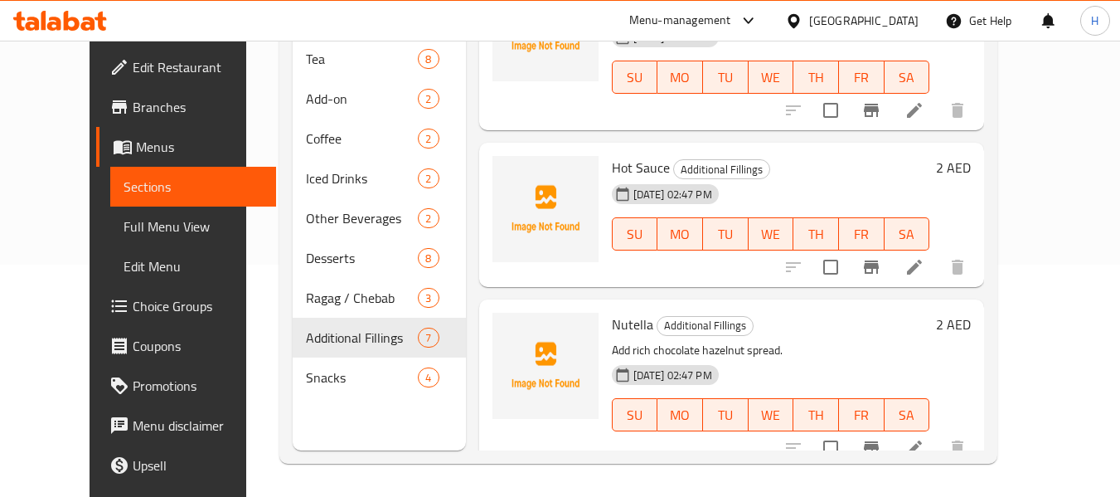
scroll to position [442, 0]
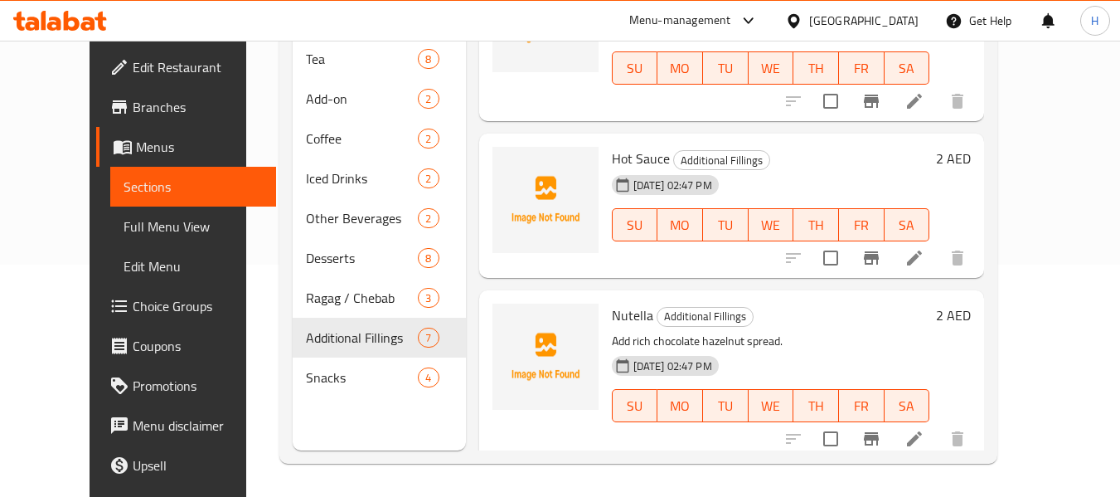
click at [924, 251] on icon at bounding box center [915, 258] width 20 height 20
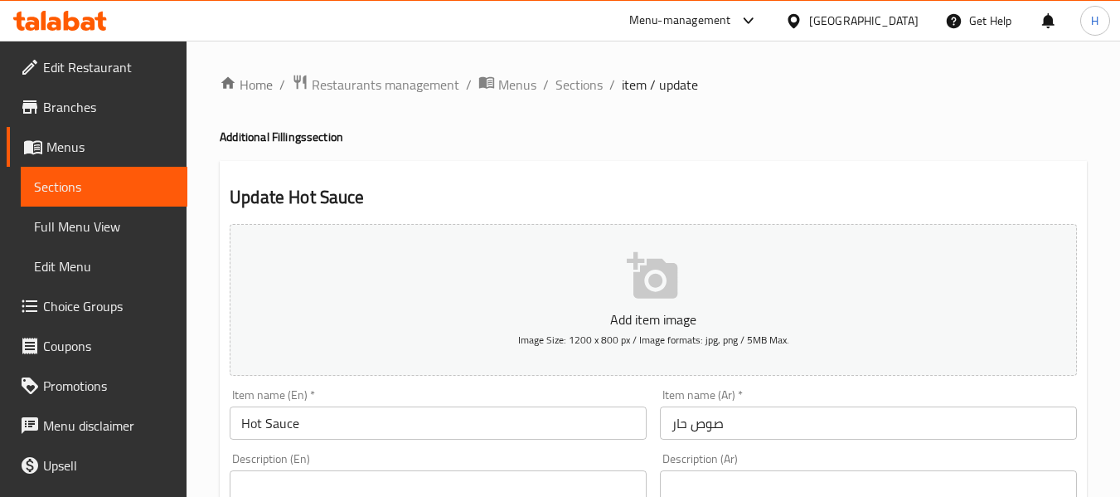
scroll to position [221, 0]
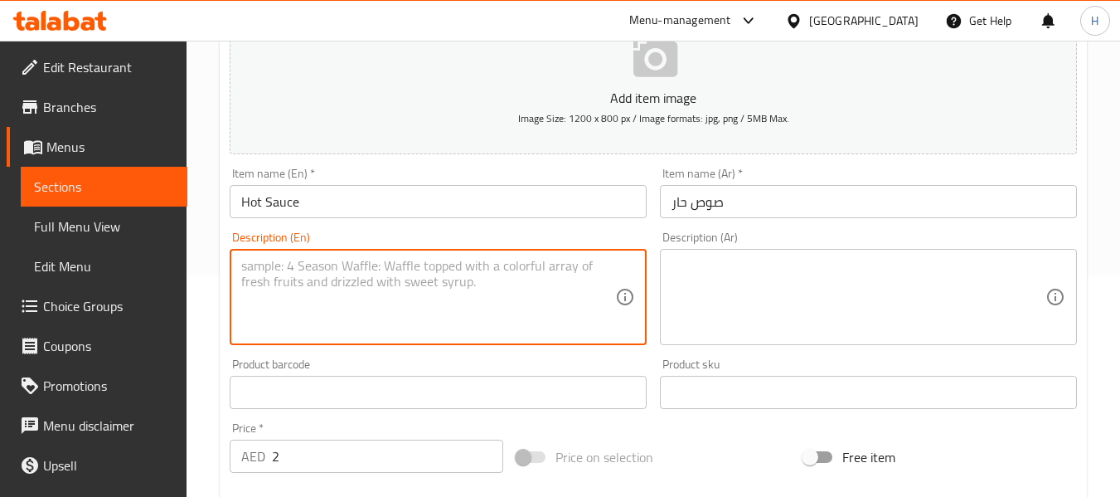
click at [418, 311] on textarea at bounding box center [428, 297] width 374 height 79
paste textarea "A bold blend of spices and peppers"
type textarea "A bold blend of spices and peppers"
click at [951, 281] on textarea at bounding box center [859, 297] width 374 height 79
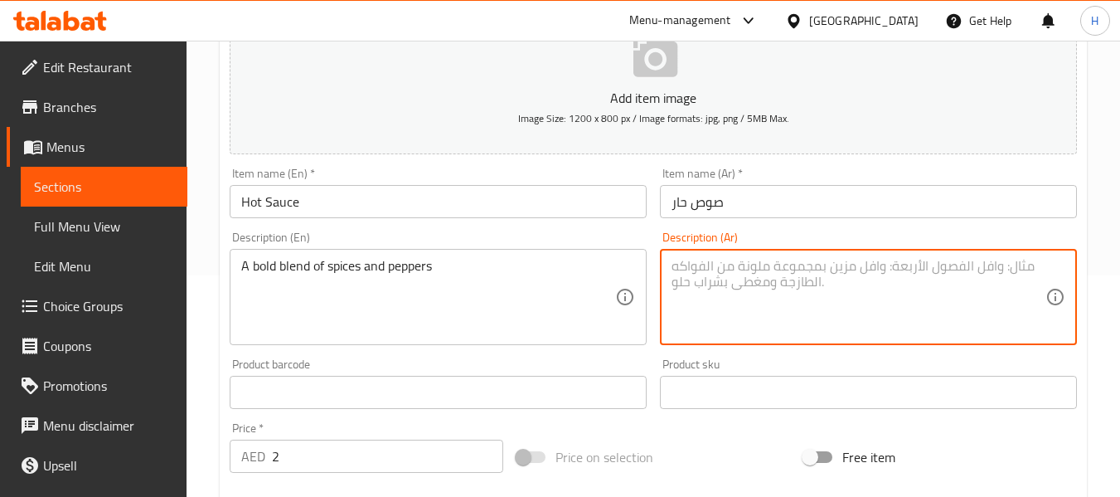
paste textarea "مزيج جريء من البهارات والفلفل"
type textarea "مزيج جريء من البهارات والفلفل"
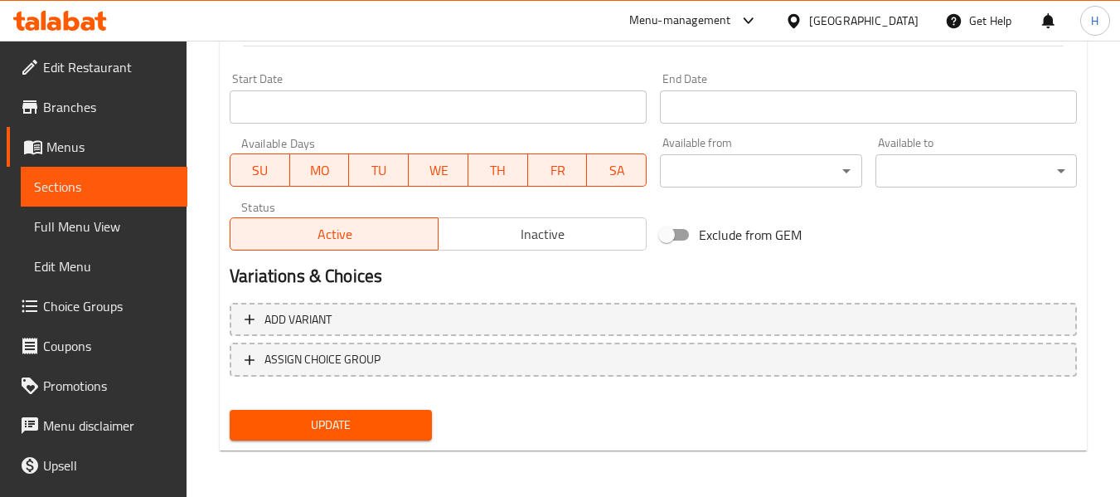
click at [335, 418] on span "Update" at bounding box center [330, 425] width 175 height 21
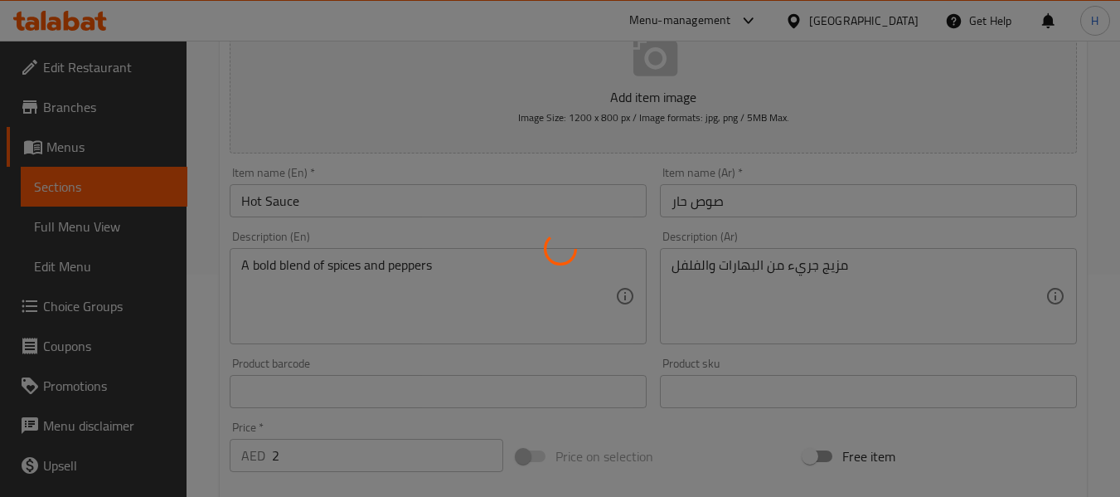
scroll to position [12, 0]
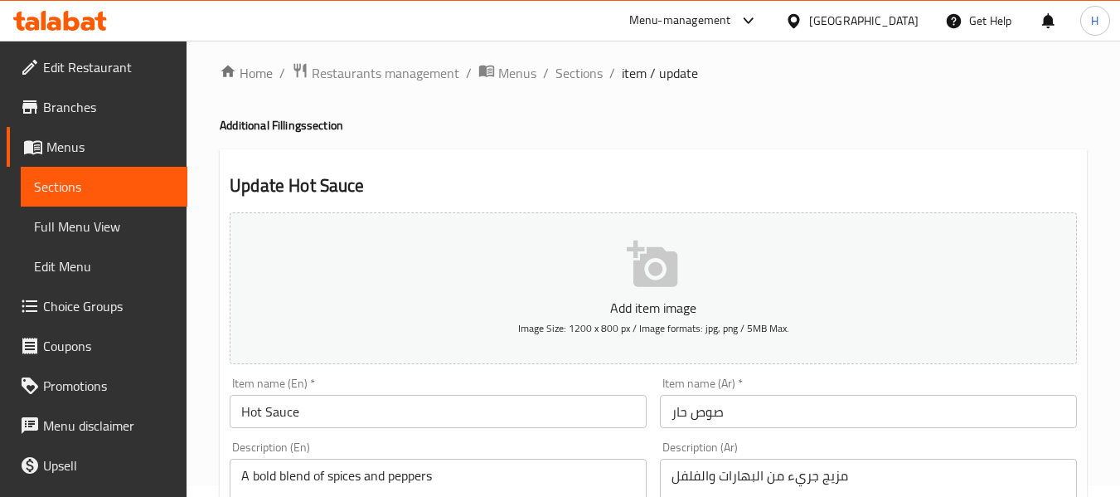
click at [114, 230] on span "Full Menu View" at bounding box center [104, 226] width 140 height 20
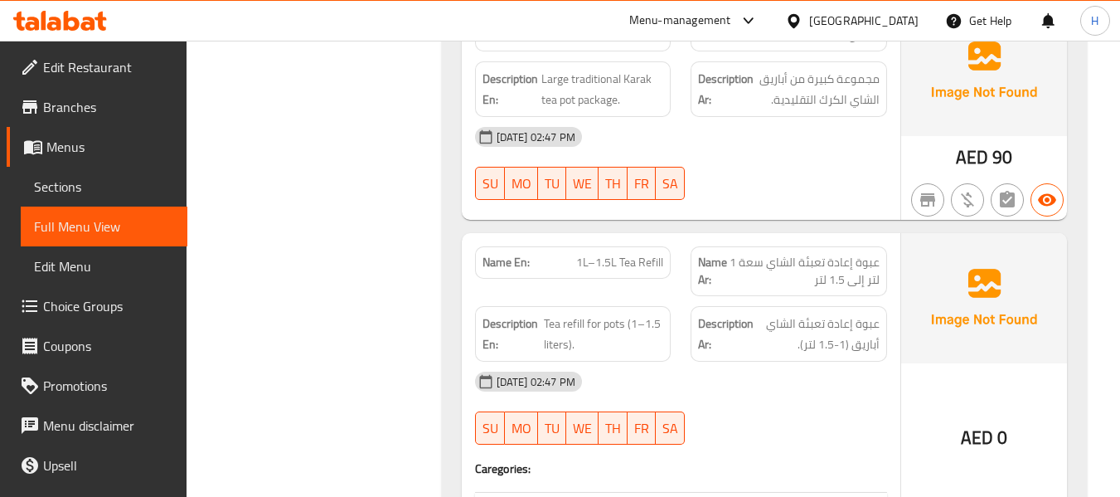
scroll to position [1780, 0]
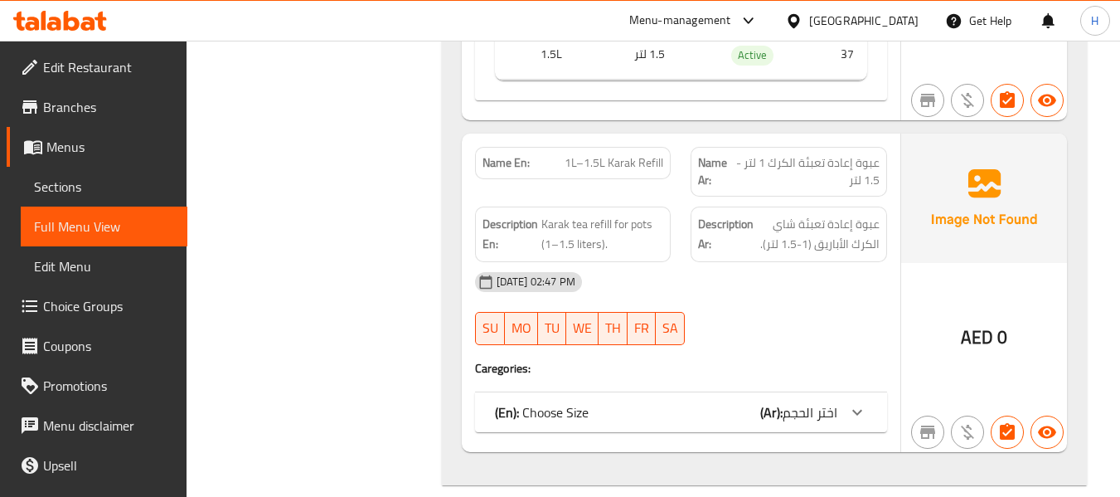
scroll to position [2223, 0]
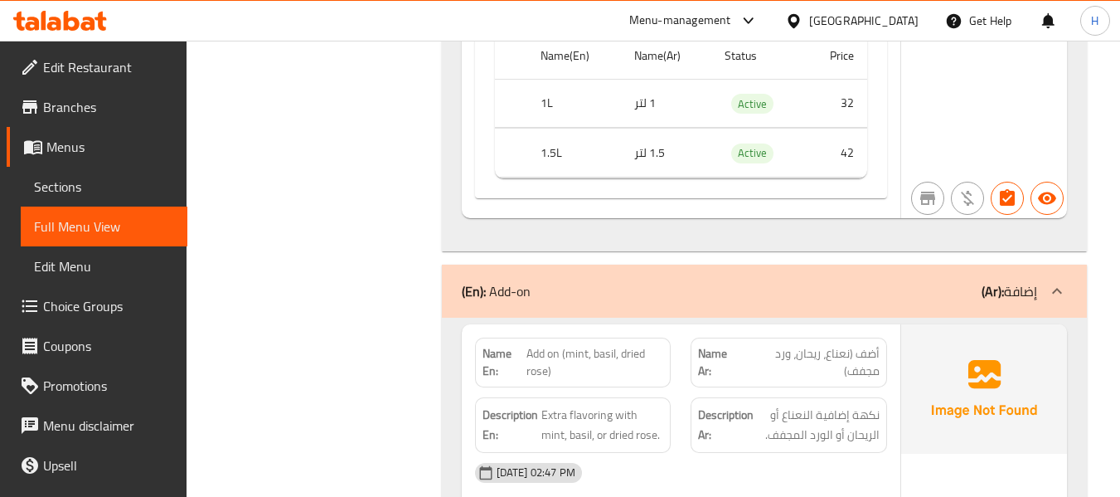
scroll to position [3107, 0]
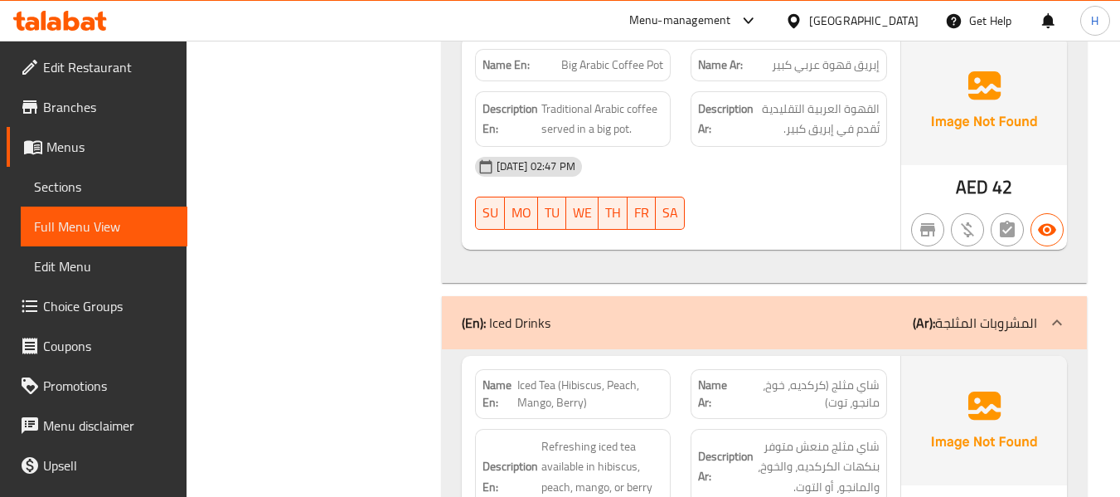
scroll to position [4433, 0]
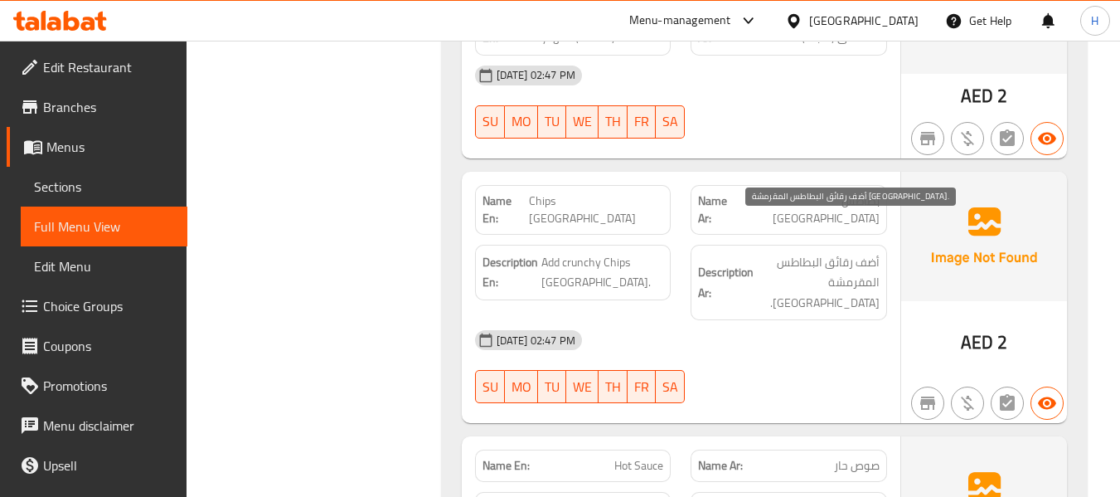
scroll to position [9076, 0]
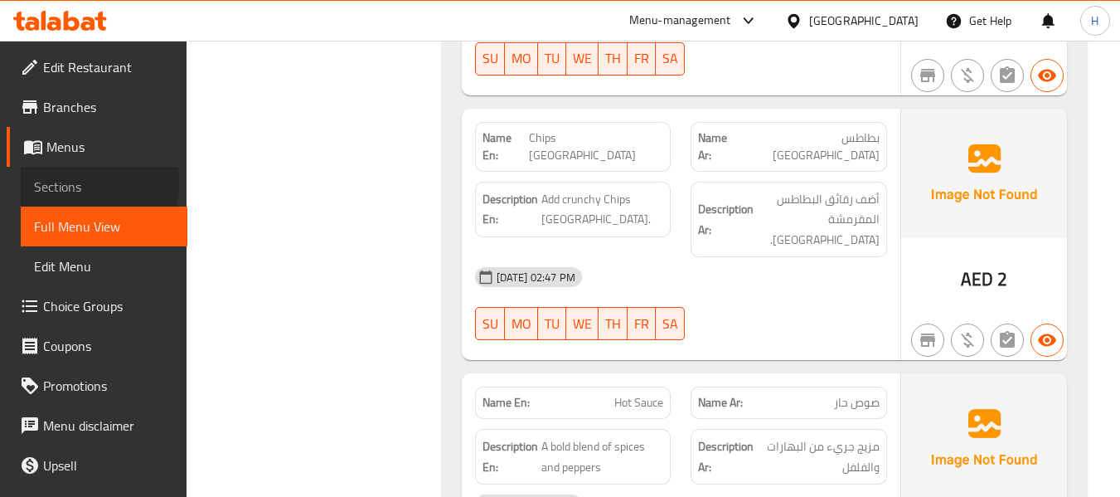
click at [74, 183] on span "Sections" at bounding box center [104, 187] width 140 height 20
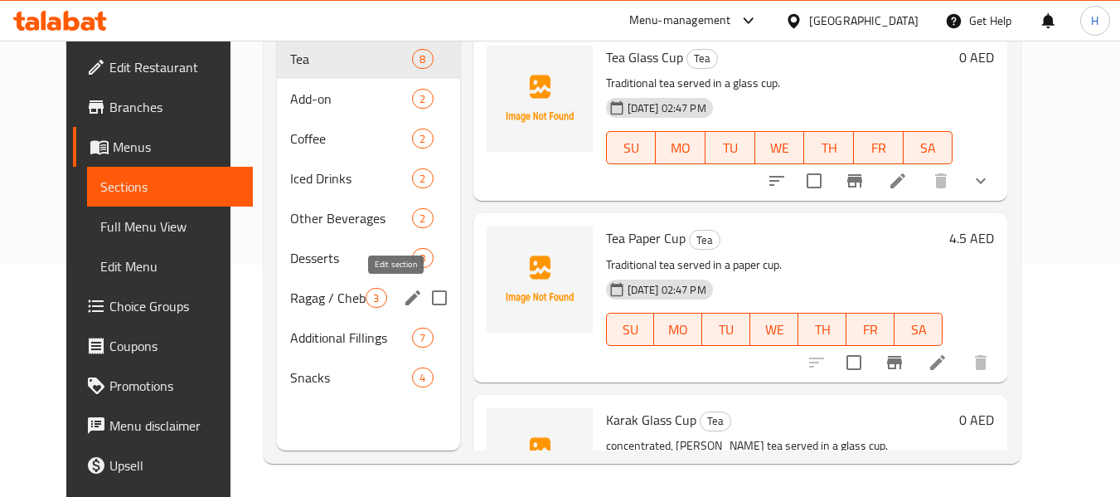
click at [403, 298] on icon "edit" at bounding box center [413, 298] width 20 height 20
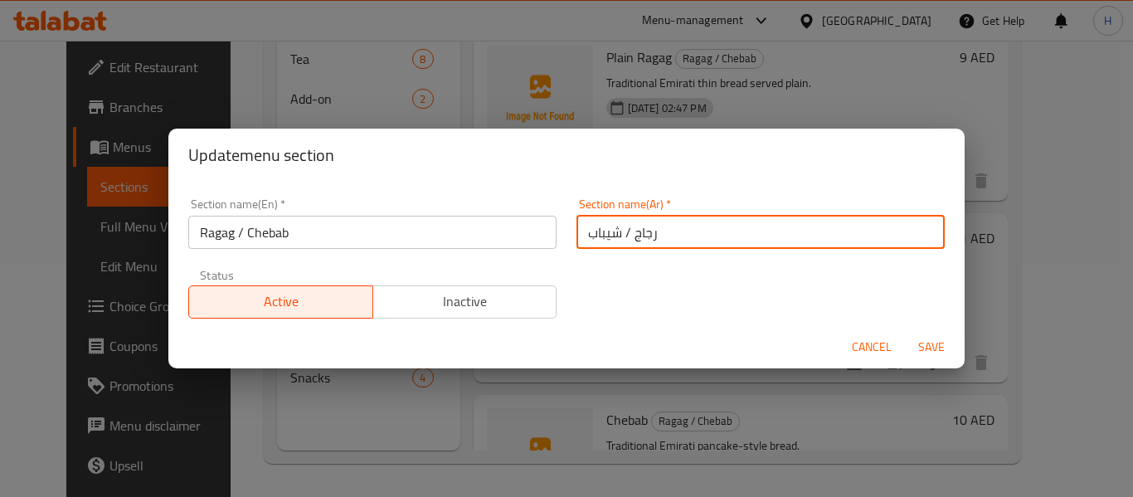
drag, startPoint x: 608, startPoint y: 232, endPoint x: 617, endPoint y: 235, distance: 9.5
click at [617, 235] on input "رجاج / شيباب" at bounding box center [760, 232] width 368 height 33
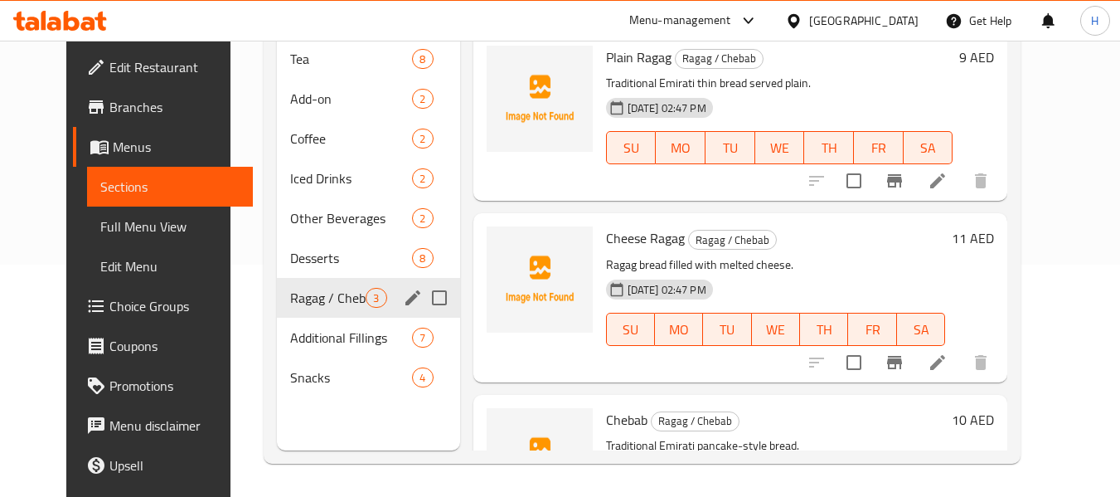
click at [422, 295] on input "Menu sections" at bounding box center [439, 297] width 35 height 35
checkbox input "true"
click at [405, 301] on icon "edit" at bounding box center [412, 297] width 15 height 15
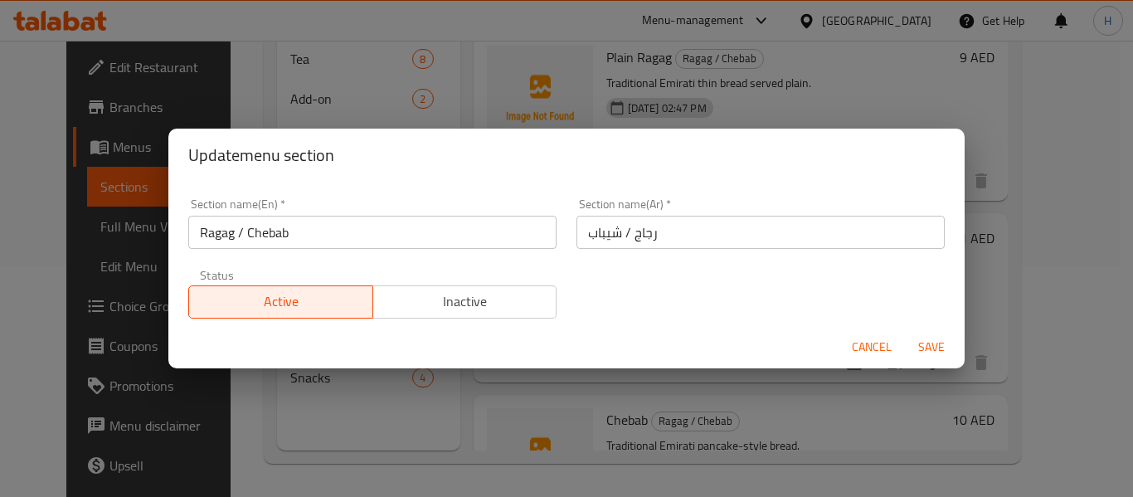
click at [756, 224] on input "رجاج / شيباب" at bounding box center [760, 232] width 368 height 33
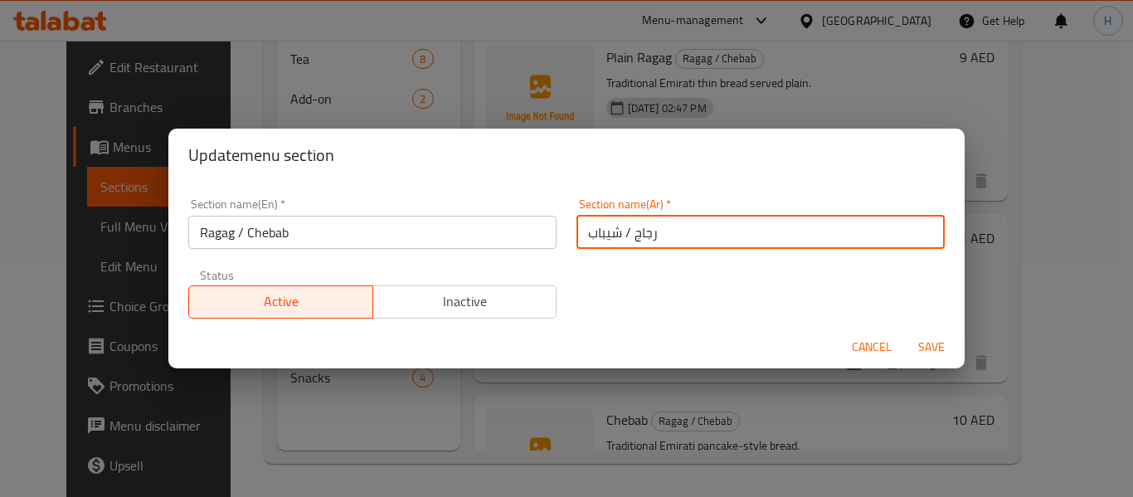
click at [756, 224] on input "رجاج / شيباب" at bounding box center [760, 232] width 368 height 33
type input "رقاق/ جباب"
click at [949, 343] on button "Save" at bounding box center [931, 347] width 53 height 31
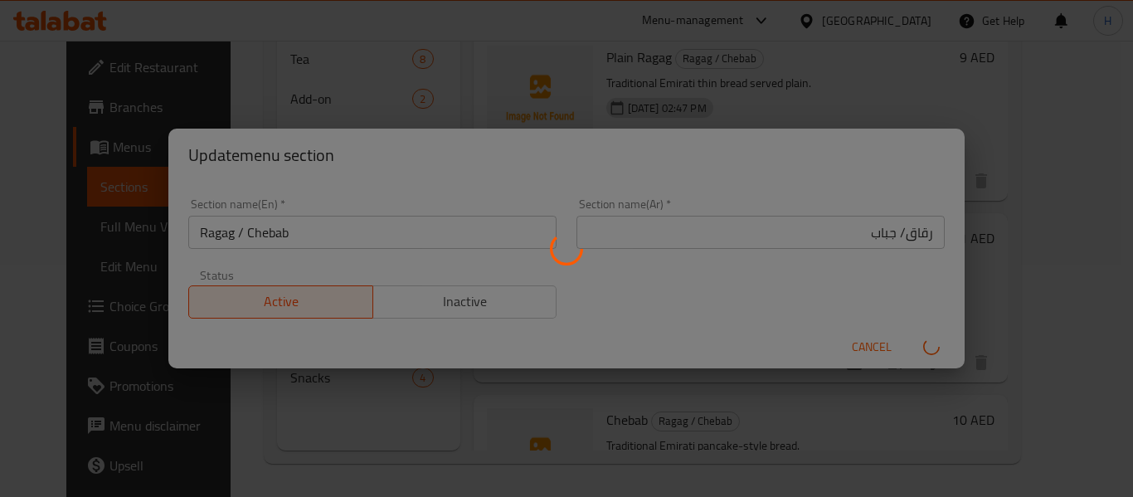
click at [949, 344] on div "Menu sections" at bounding box center [566, 248] width 1133 height 497
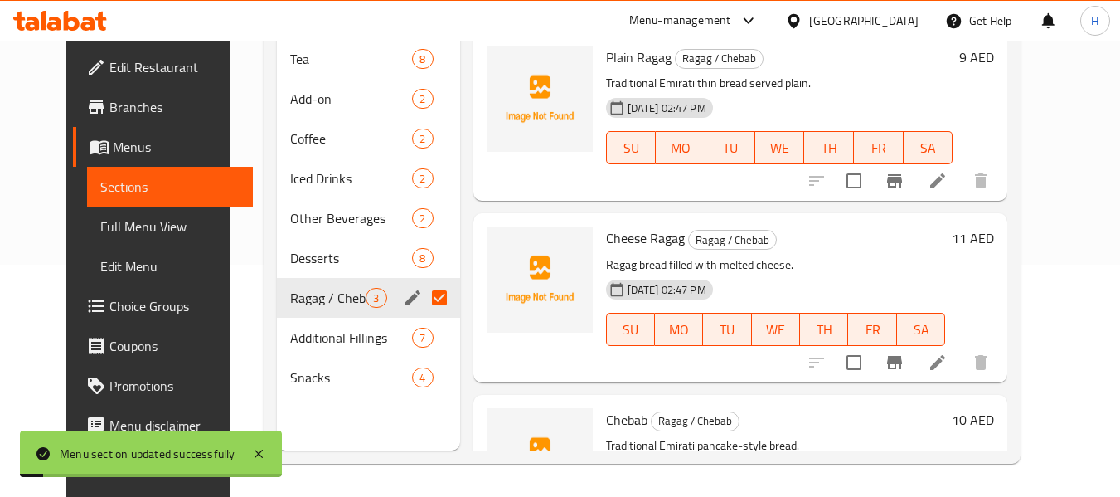
click at [101, 229] on span "Full Menu View" at bounding box center [170, 226] width 140 height 20
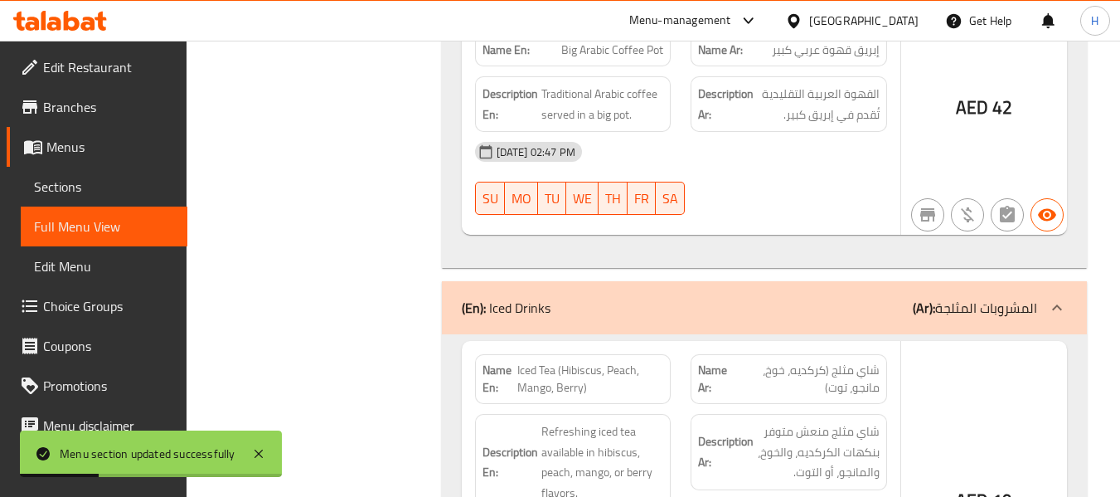
scroll to position [3770, 0]
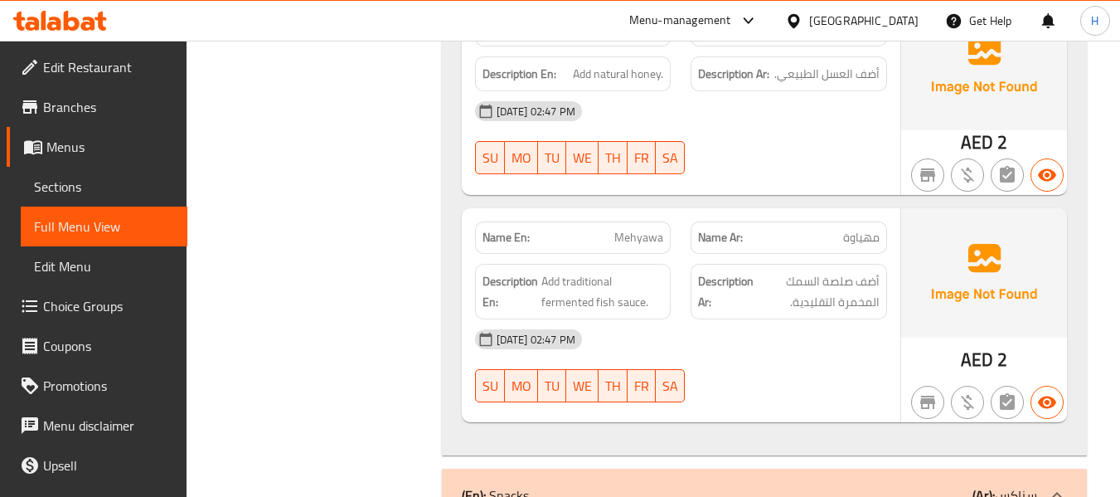
scroll to position [9518, 0]
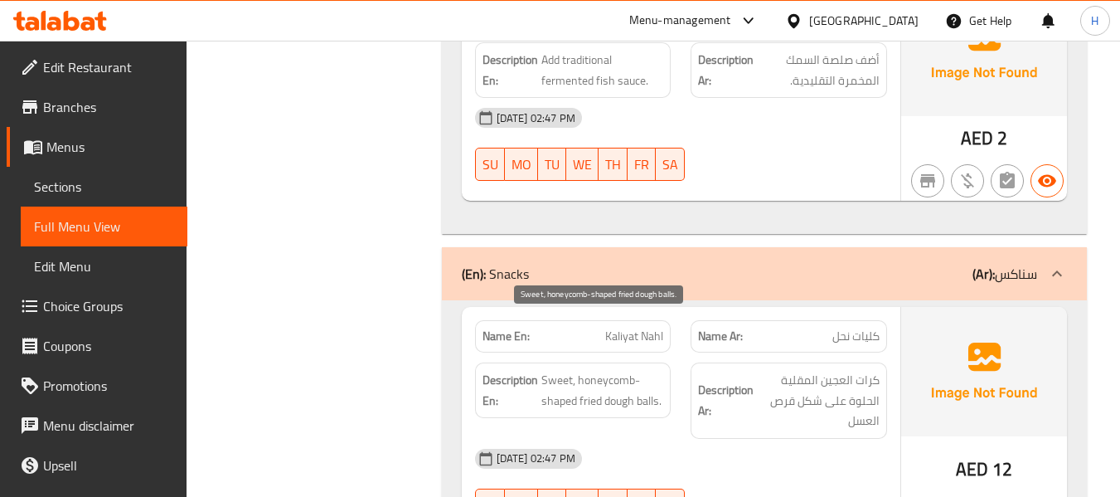
click at [599, 370] on span "Sweet, honeycomb-shaped fried dough balls." at bounding box center [602, 390] width 123 height 41
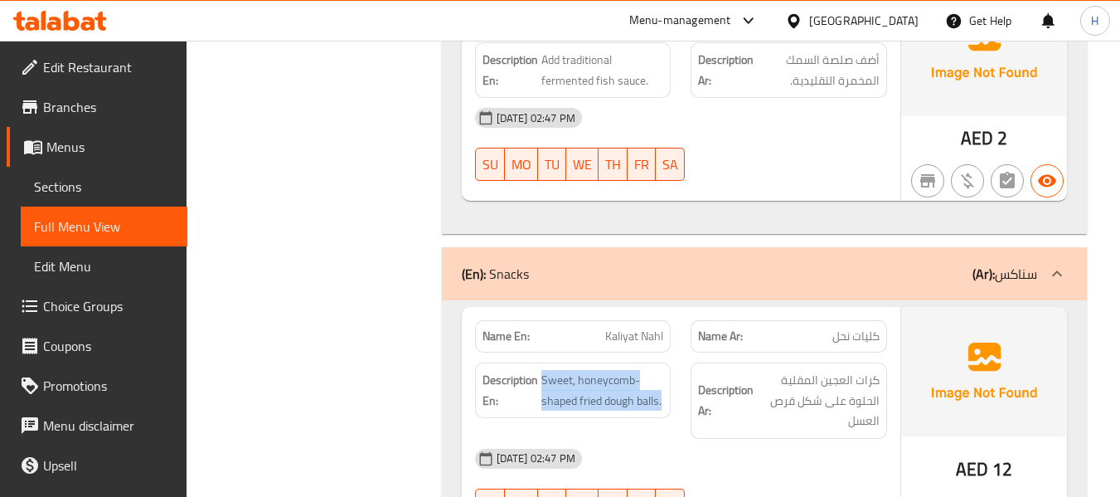
click at [589, 357] on div at bounding box center [589, 357] width 0 height 0
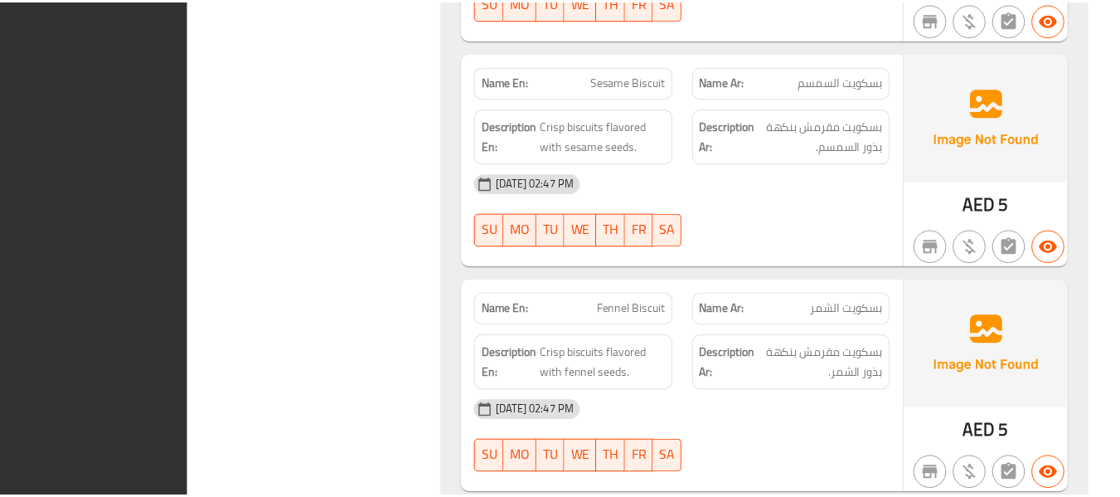
scroll to position [10255, 0]
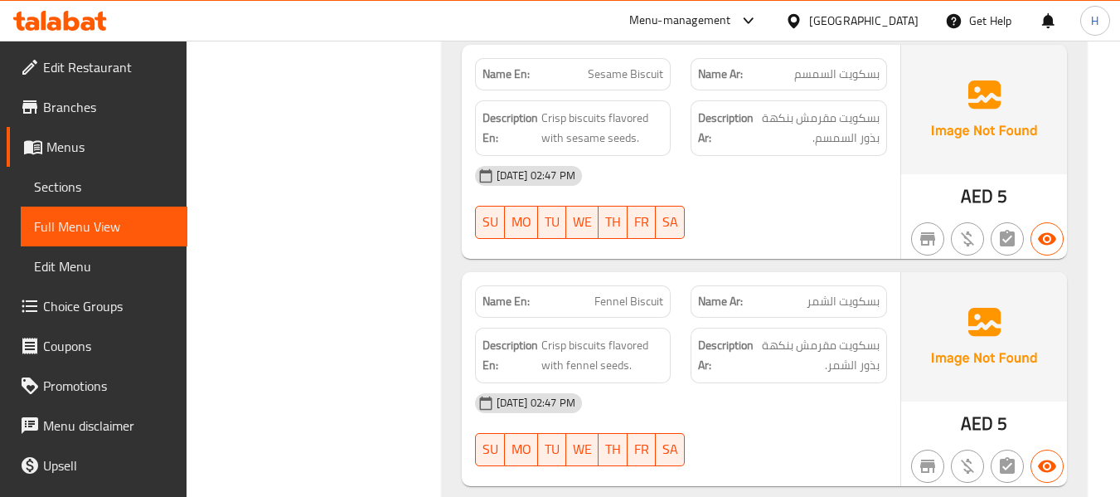
click at [99, 88] on link "Branches" at bounding box center [97, 107] width 181 height 40
